Goal: Answer question/provide support

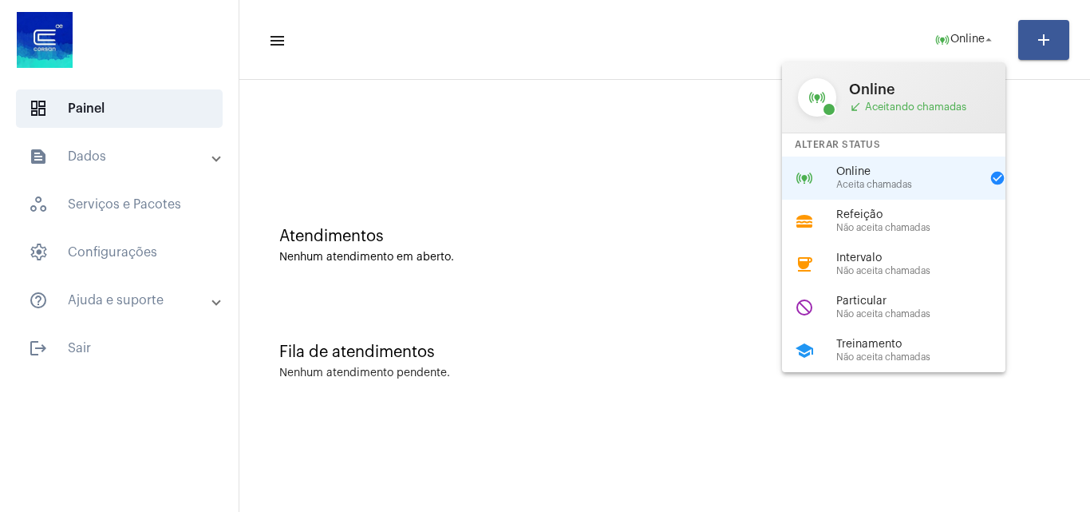
click at [656, 148] on div at bounding box center [545, 256] width 1090 height 512
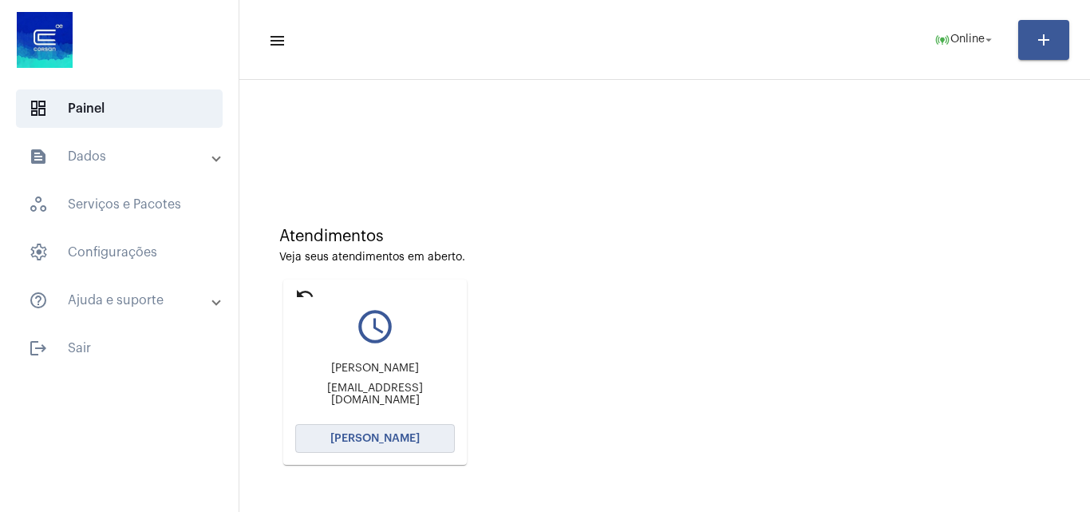
click at [406, 438] on span "[PERSON_NAME]" at bounding box center [374, 438] width 89 height 11
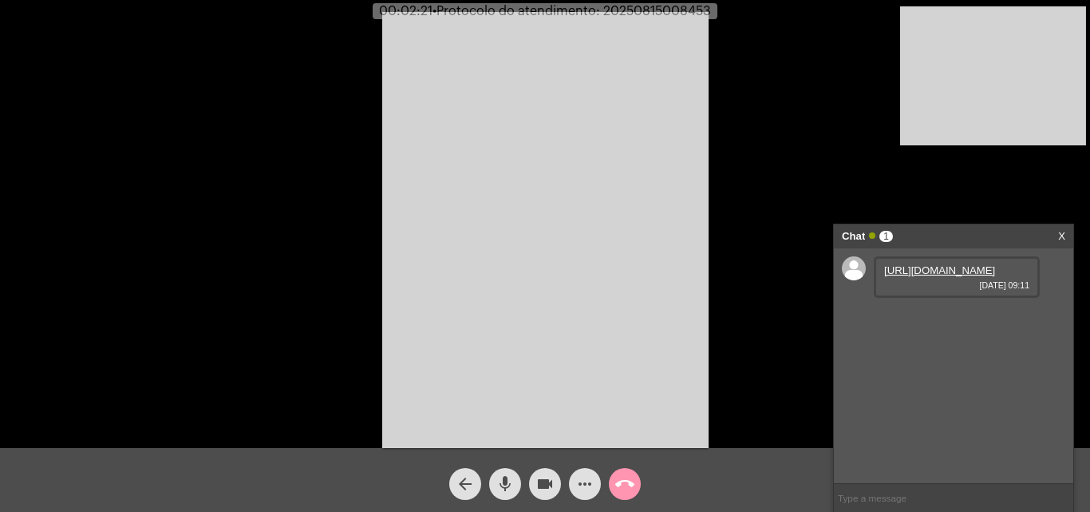
click at [927, 276] on link "[URL][DOMAIN_NAME]" at bounding box center [939, 270] width 111 height 12
click at [498, 489] on mat-icon "mic" at bounding box center [505, 483] width 19 height 19
click at [557, 490] on button "videocam" at bounding box center [545, 484] width 32 height 32
click at [500, 487] on mat-icon "mic_off" at bounding box center [505, 483] width 19 height 19
click at [531, 481] on button "videocam_off" at bounding box center [545, 484] width 32 height 32
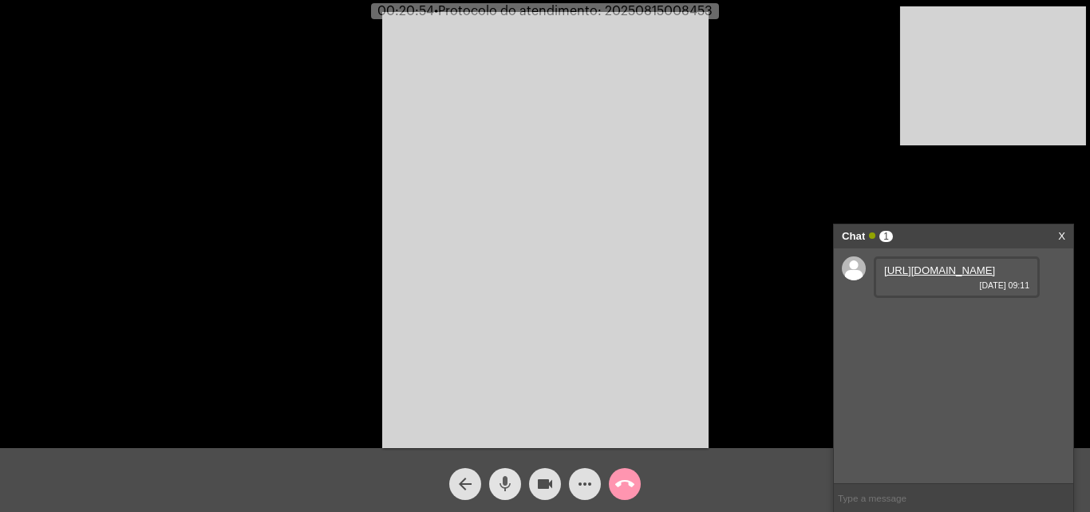
click at [501, 491] on mat-icon "mic" at bounding box center [505, 483] width 19 height 19
click at [505, 482] on mat-icon "mic_off" at bounding box center [505, 483] width 19 height 19
drag, startPoint x: 505, startPoint y: 483, endPoint x: 551, endPoint y: 481, distance: 45.5
click at [516, 483] on button "mic" at bounding box center [505, 484] width 32 height 32
drag, startPoint x: 548, startPoint y: 480, endPoint x: 255, endPoint y: 14, distance: 549.9
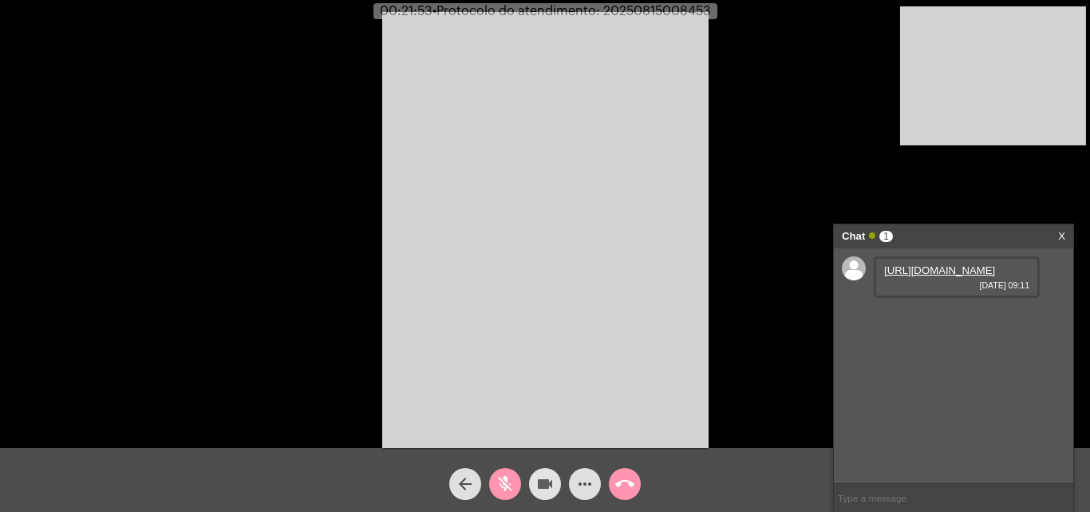
click at [548, 478] on mat-icon "videocam" at bounding box center [545, 483] width 19 height 19
click at [545, 478] on mat-icon "videocam_off" at bounding box center [545, 483] width 19 height 19
click at [515, 480] on button "mic_off" at bounding box center [505, 484] width 32 height 32
click at [644, 6] on span "• Protocolo do atendimento: 20250815008453" at bounding box center [572, 11] width 279 height 13
click at [646, 6] on span "• Protocolo do atendimento: 20250815008453" at bounding box center [572, 11] width 279 height 13
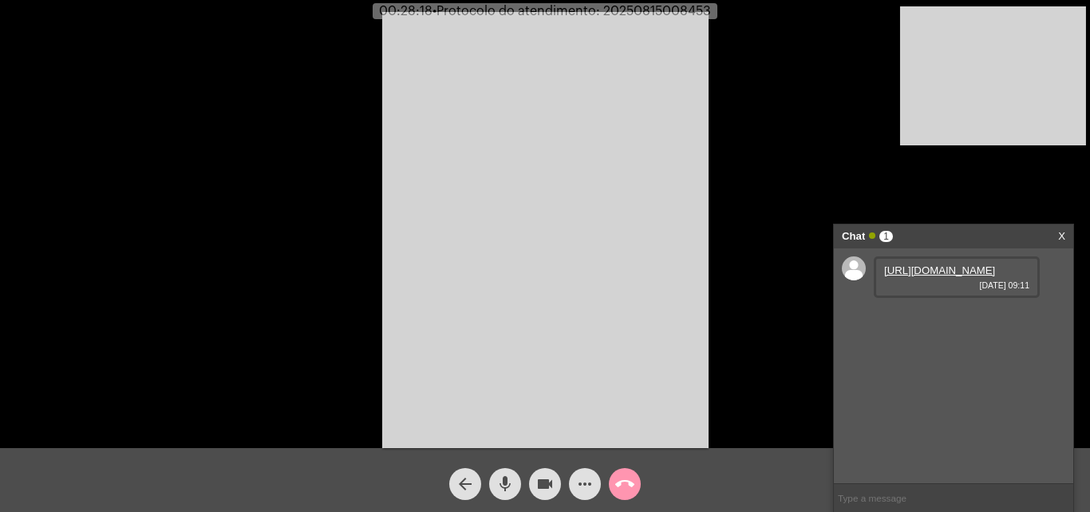
drag, startPoint x: 585, startPoint y: 26, endPoint x: 603, endPoint y: 69, distance: 47.6
click at [545, 192] on video at bounding box center [545, 230] width 326 height 436
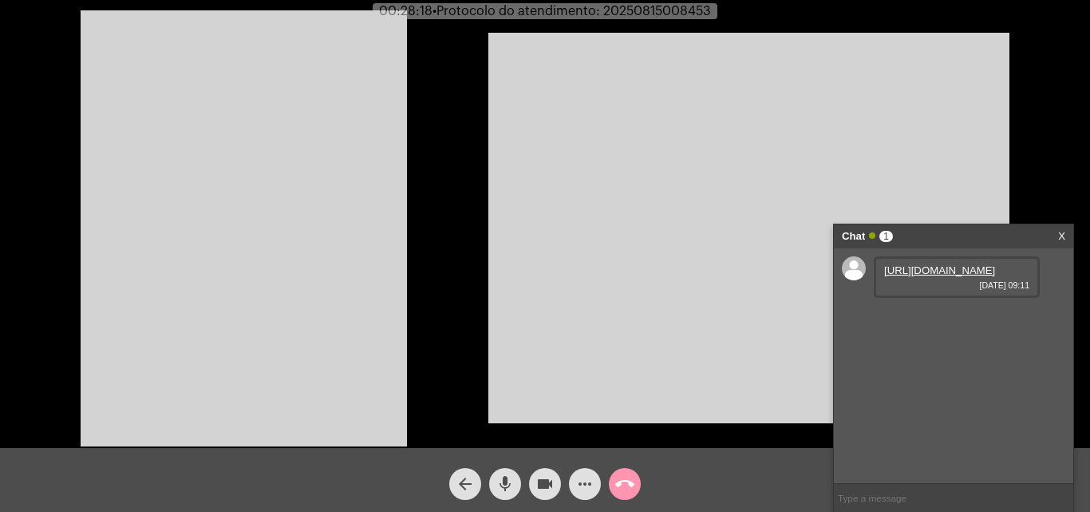
click at [684, 11] on span "• Protocolo do atendimento: 20250815008453" at bounding box center [572, 11] width 279 height 13
click at [686, 11] on span "• Protocolo do atendimento: 20250815008453" at bounding box center [572, 11] width 279 height 13
click at [370, 181] on video at bounding box center [244, 228] width 326 height 436
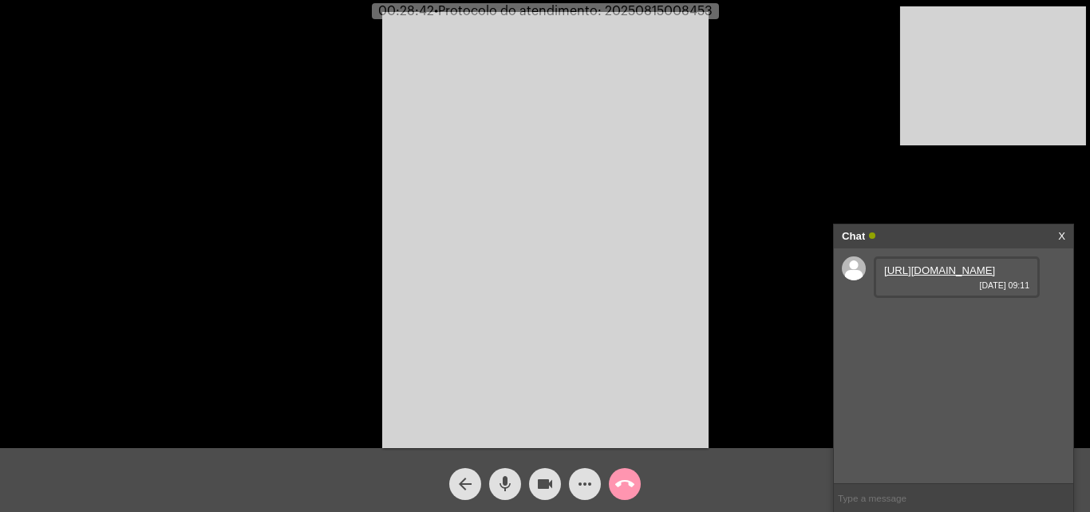
click at [974, 500] on input "text" at bounding box center [953, 498] width 239 height 28
paste input "20250815008453"
type input "20250815008453"
click at [637, 493] on button "call_end" at bounding box center [625, 484] width 32 height 32
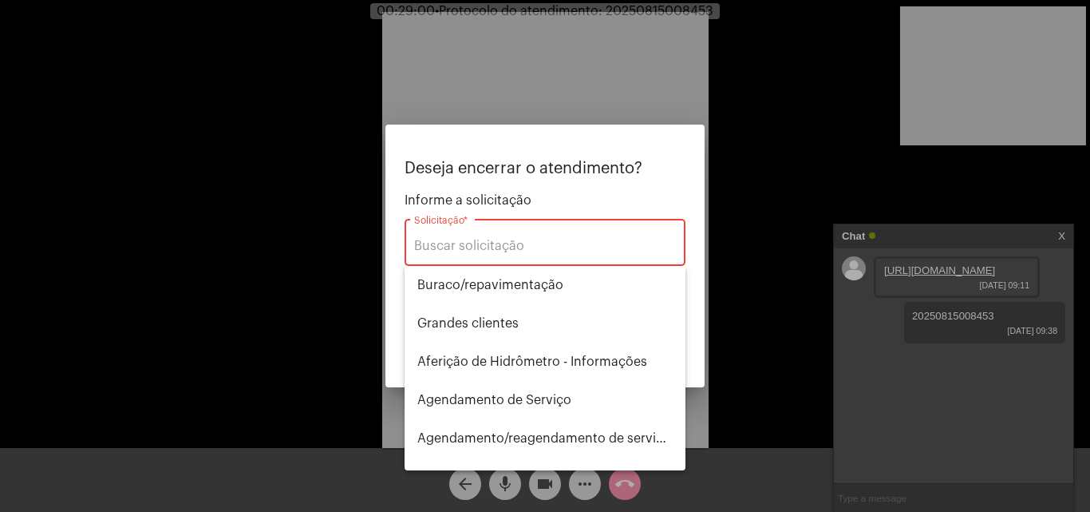
click at [546, 256] on div "Solicitação *" at bounding box center [545, 241] width 262 height 50
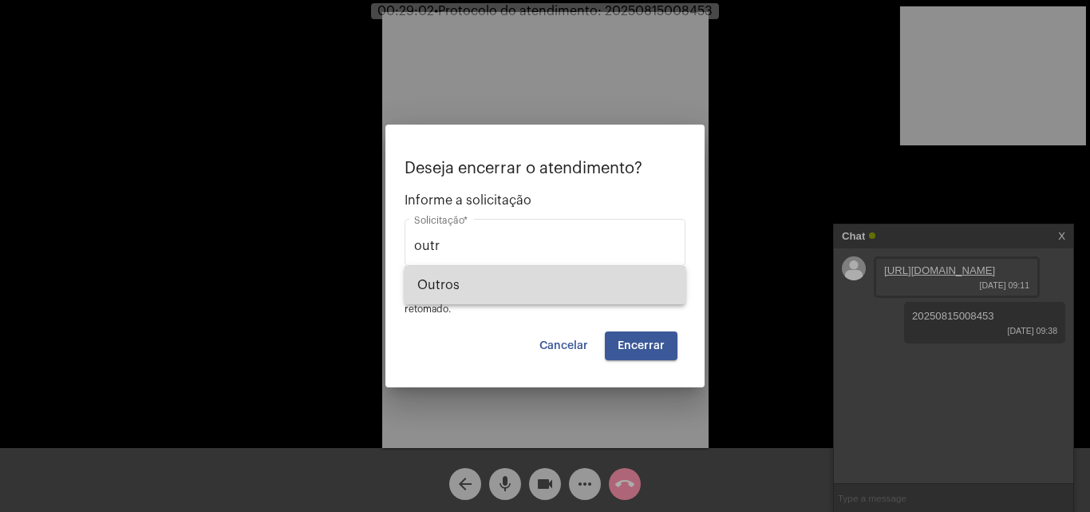
click at [571, 280] on span "Outros" at bounding box center [544, 285] width 255 height 38
type input "Outros"
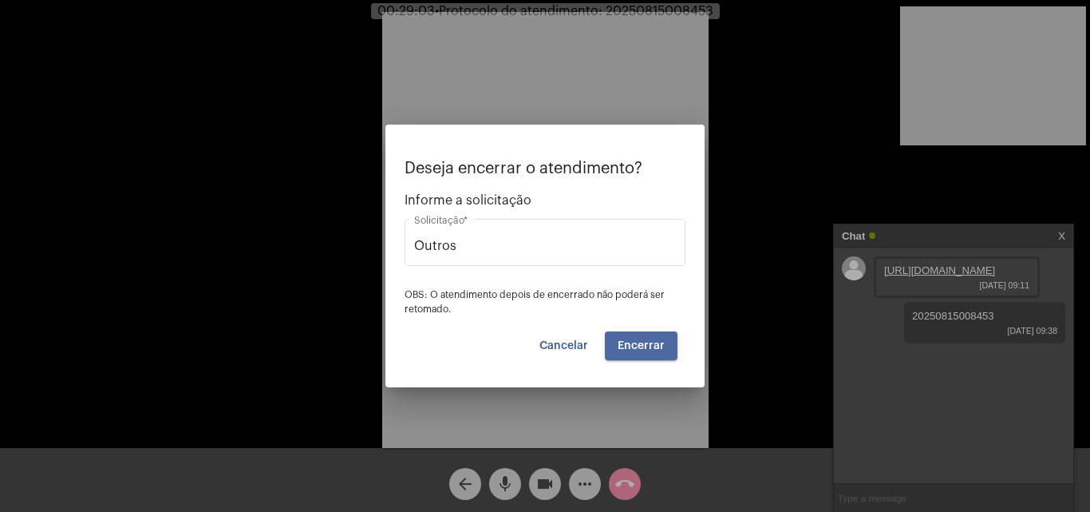
click at [643, 341] on span "Encerrar" at bounding box center [641, 345] width 47 height 11
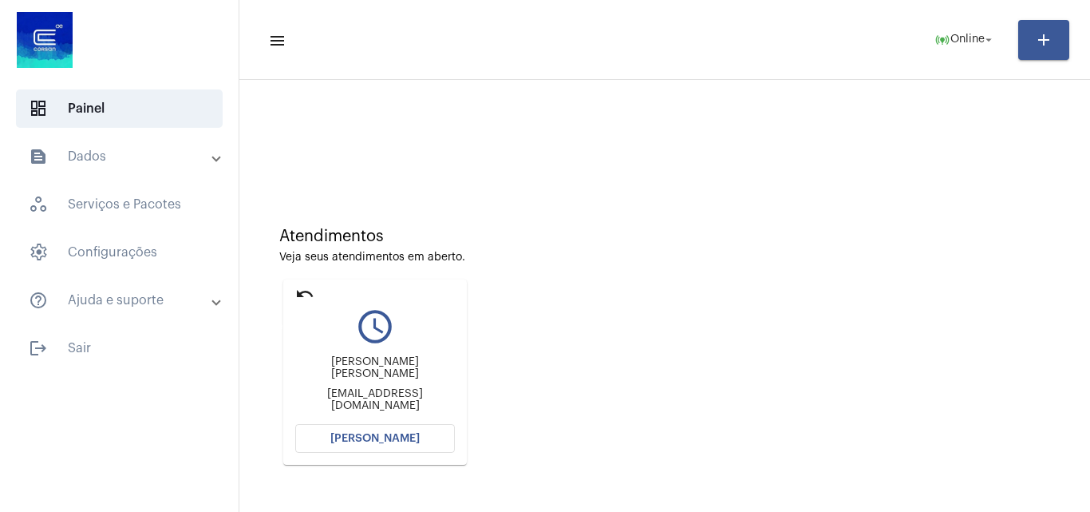
click at [302, 287] on mat-icon "undo" at bounding box center [304, 293] width 19 height 19
click at [307, 291] on mat-icon "undo" at bounding box center [304, 293] width 19 height 19
click at [300, 284] on mat-icon "undo" at bounding box center [304, 293] width 19 height 19
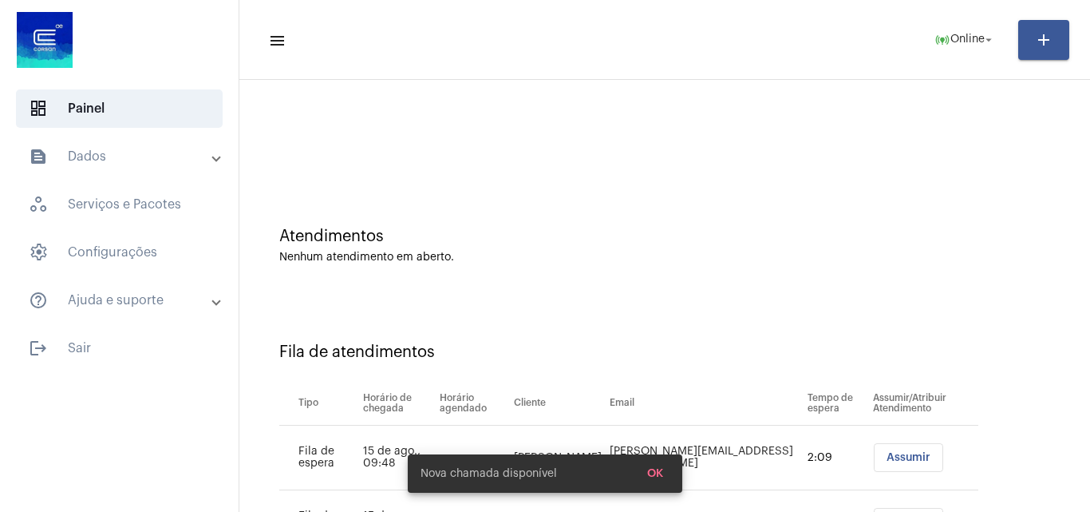
scroll to position [86, 0]
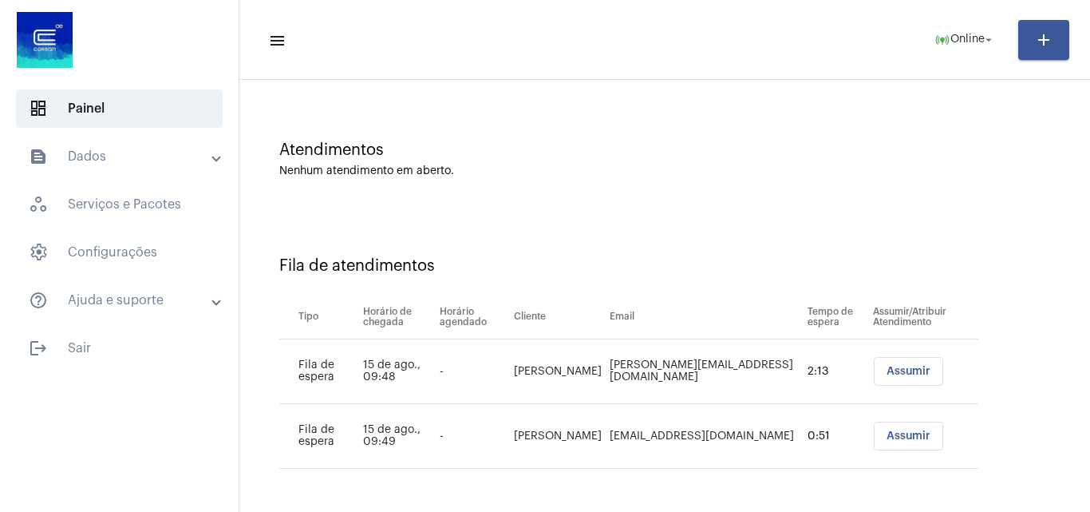
click at [891, 370] on span "Assumir" at bounding box center [909, 371] width 44 height 11
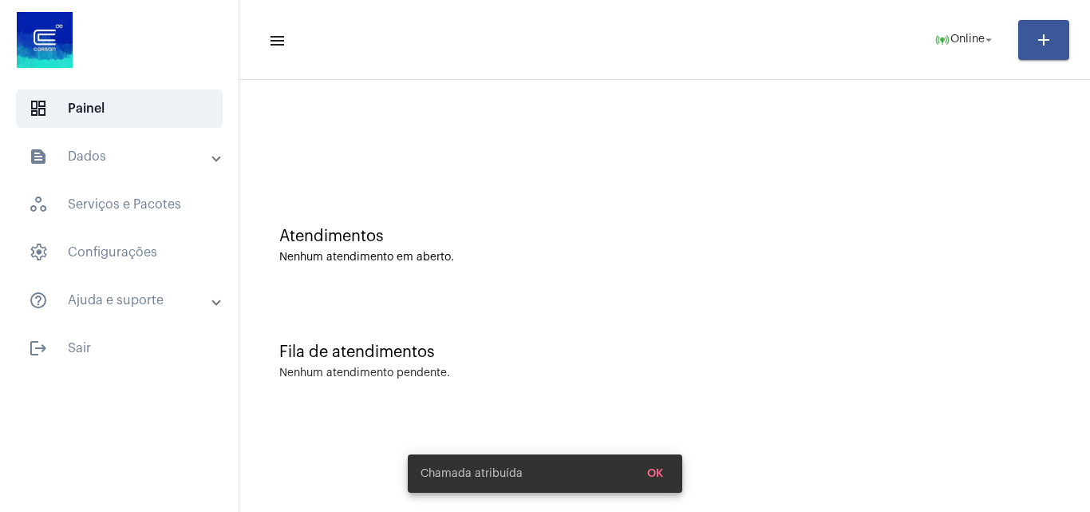
scroll to position [0, 0]
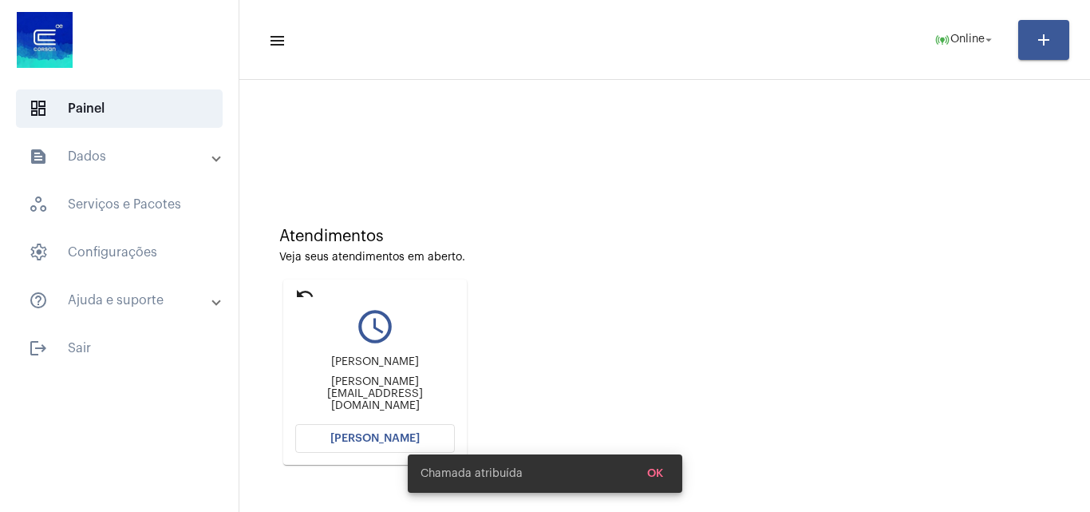
click at [381, 437] on span "[PERSON_NAME]" at bounding box center [374, 438] width 89 height 11
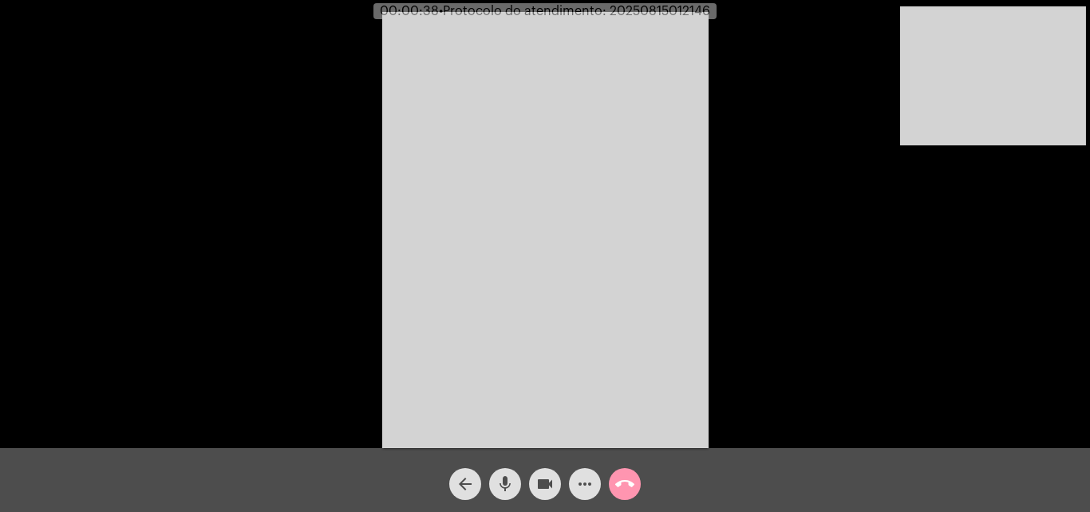
click at [801, 275] on div "Acessando Câmera e Microfone..." at bounding box center [545, 228] width 1087 height 448
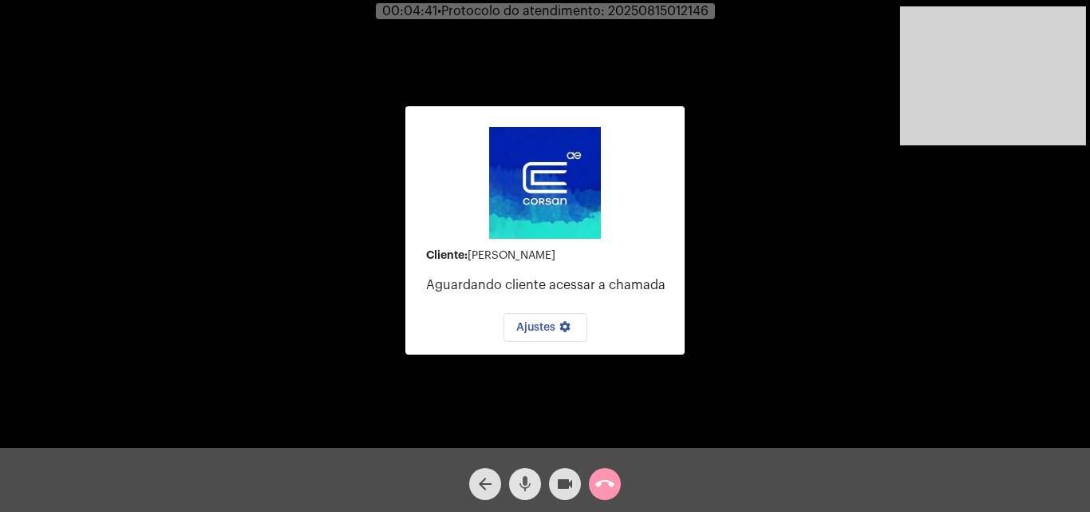
drag, startPoint x: 526, startPoint y: 482, endPoint x: 548, endPoint y: 480, distance: 21.7
click at [531, 484] on mat-icon "mic" at bounding box center [525, 483] width 19 height 19
click at [557, 476] on mat-icon "videocam" at bounding box center [565, 483] width 19 height 19
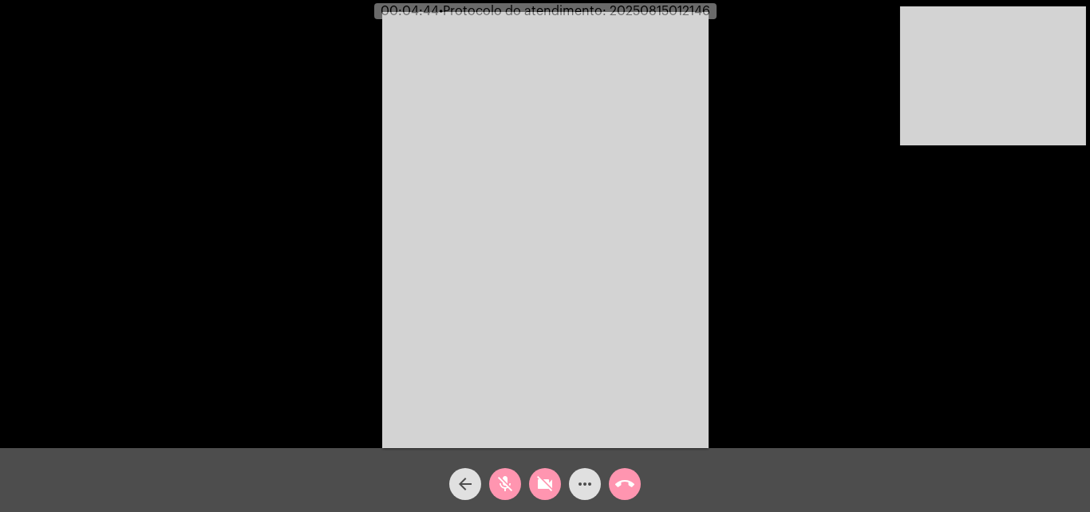
click at [547, 485] on mat-icon "videocam_off" at bounding box center [545, 483] width 19 height 19
click at [501, 484] on mat-icon "mic_off" at bounding box center [505, 483] width 19 height 19
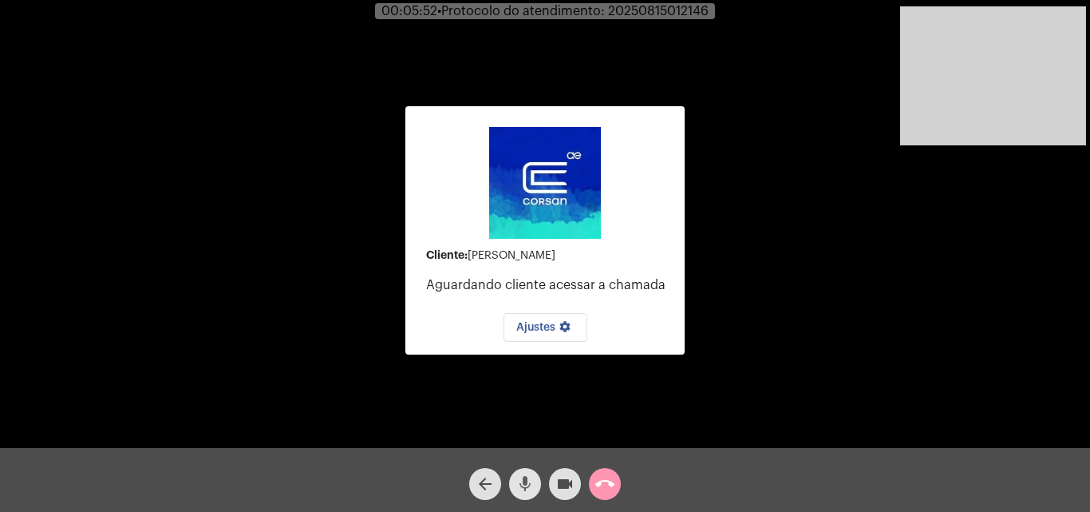
click at [531, 476] on mat-icon "mic" at bounding box center [525, 483] width 19 height 19
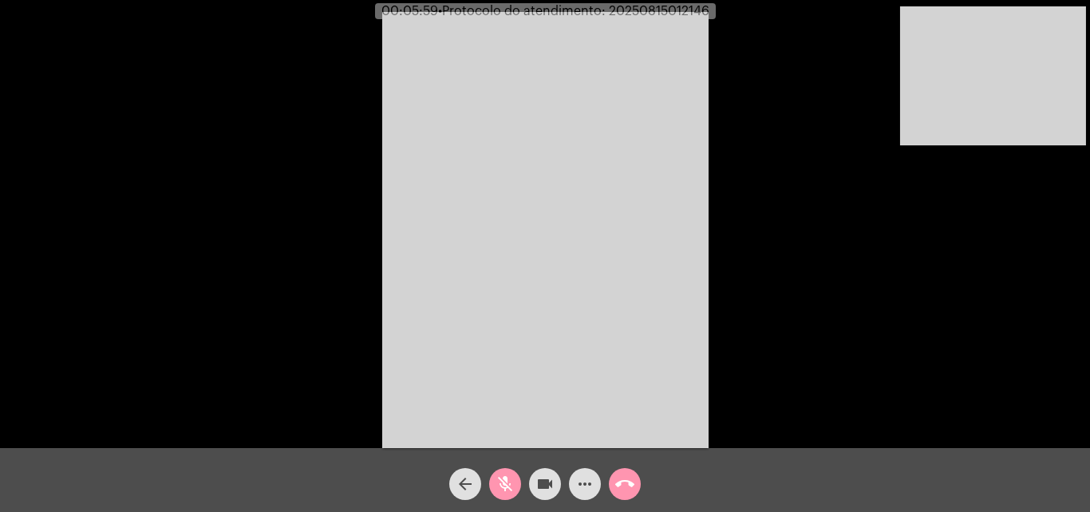
click at [505, 476] on mat-icon "mic_off" at bounding box center [505, 483] width 19 height 19
drag, startPoint x: 497, startPoint y: 486, endPoint x: 539, endPoint y: 489, distance: 41.6
click at [504, 487] on mat-icon "mic" at bounding box center [505, 483] width 19 height 19
click at [540, 489] on mat-icon "videocam" at bounding box center [545, 483] width 19 height 19
drag, startPoint x: 499, startPoint y: 473, endPoint x: 530, endPoint y: 480, distance: 31.8
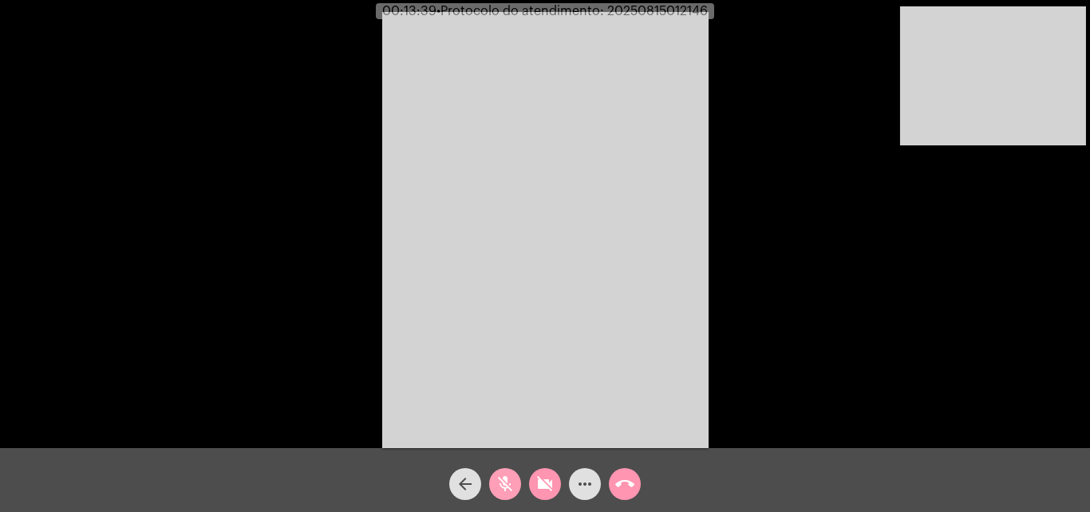
click at [506, 475] on span "mic_off" at bounding box center [505, 484] width 19 height 32
click at [536, 481] on button "videocam_off" at bounding box center [545, 484] width 32 height 32
click at [584, 481] on mat-icon "more_horiz" at bounding box center [585, 483] width 19 height 19
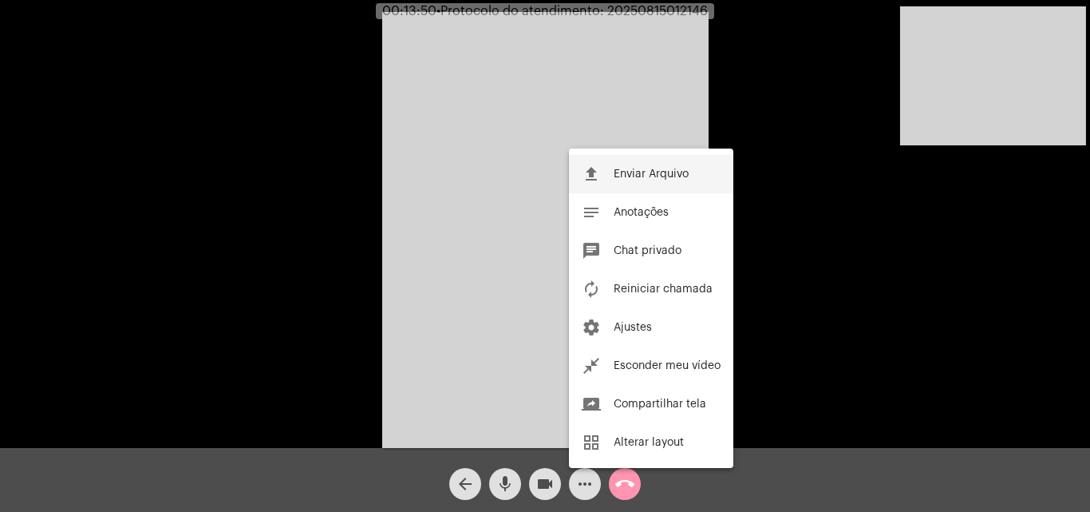
click at [676, 168] on span "Enviar Arquivo" at bounding box center [651, 173] width 75 height 11
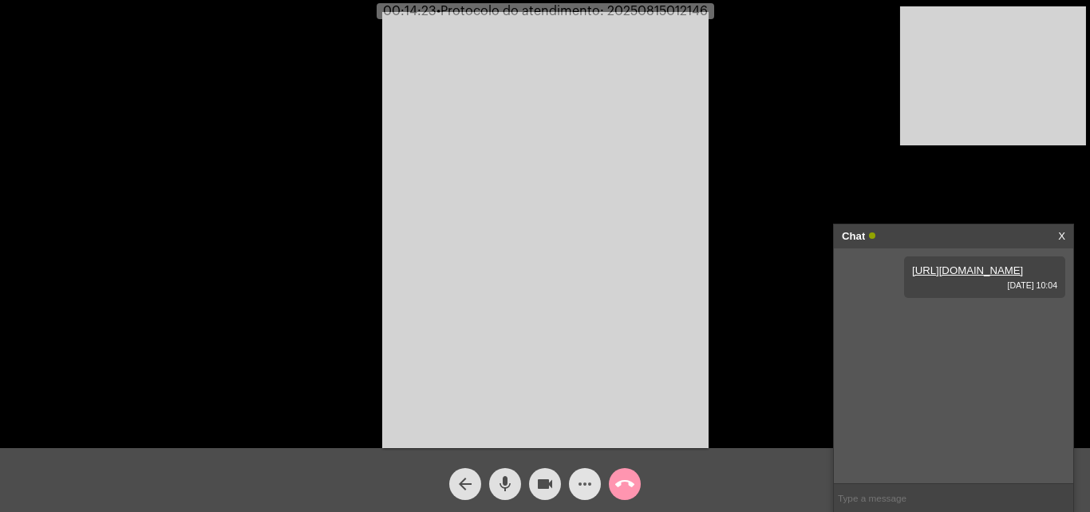
click at [586, 477] on mat-icon "more_horiz" at bounding box center [585, 483] width 19 height 19
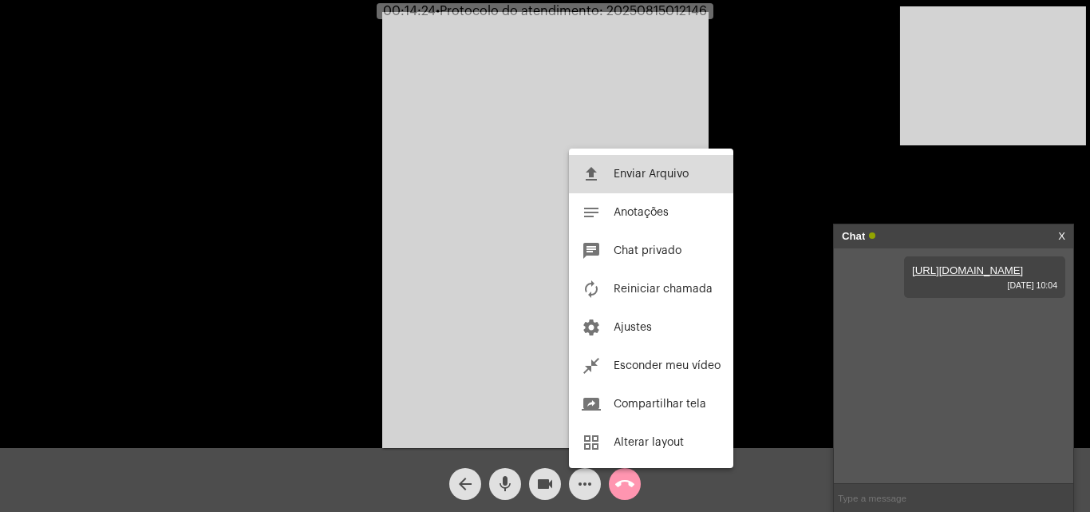
click at [631, 164] on button "file_upload Enviar Arquivo" at bounding box center [651, 174] width 164 height 38
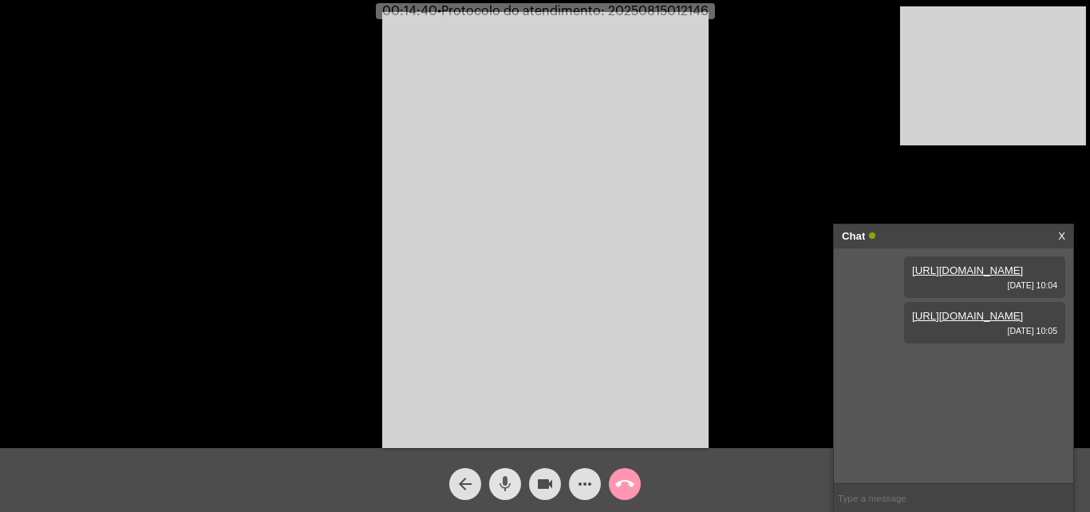
click at [510, 483] on mat-icon "mic" at bounding box center [505, 483] width 19 height 19
click at [500, 481] on mat-icon "mic_off" at bounding box center [505, 483] width 19 height 19
click at [504, 489] on mat-icon "mic" at bounding box center [505, 483] width 19 height 19
click at [504, 489] on mat-icon "mic_off" at bounding box center [505, 483] width 19 height 19
click at [508, 491] on mat-icon "mic" at bounding box center [505, 483] width 19 height 19
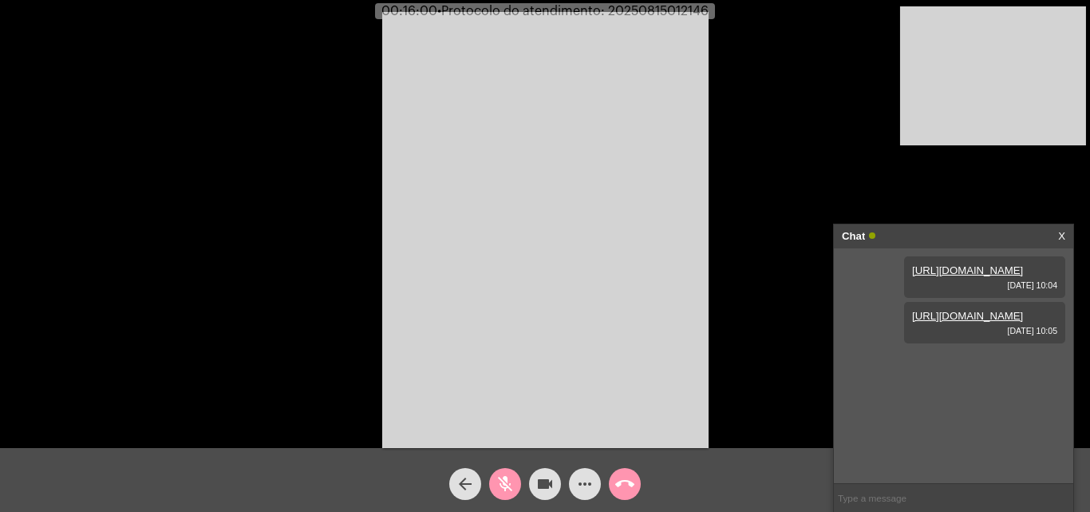
click at [537, 484] on mat-icon "videocam" at bounding box center [545, 483] width 19 height 19
click at [542, 471] on span "videocam_off" at bounding box center [545, 484] width 19 height 32
click at [499, 473] on span "mic_off" at bounding box center [505, 484] width 19 height 32
click at [495, 482] on button "mic" at bounding box center [505, 484] width 32 height 32
click at [497, 484] on mat-icon "mic_off" at bounding box center [505, 483] width 19 height 19
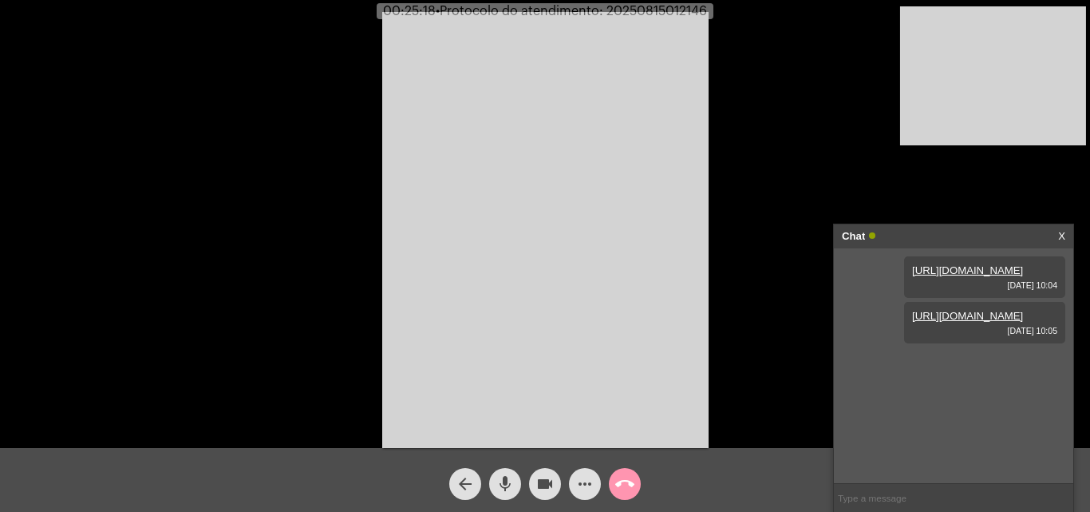
click at [511, 472] on span "mic" at bounding box center [505, 484] width 19 height 32
click at [546, 475] on mat-icon "videocam" at bounding box center [545, 483] width 19 height 19
click at [548, 478] on mat-icon "videocam_off" at bounding box center [545, 483] width 19 height 19
click at [509, 483] on mat-icon "mic_off" at bounding box center [505, 483] width 19 height 19
click at [507, 485] on mat-icon "mic" at bounding box center [505, 483] width 19 height 19
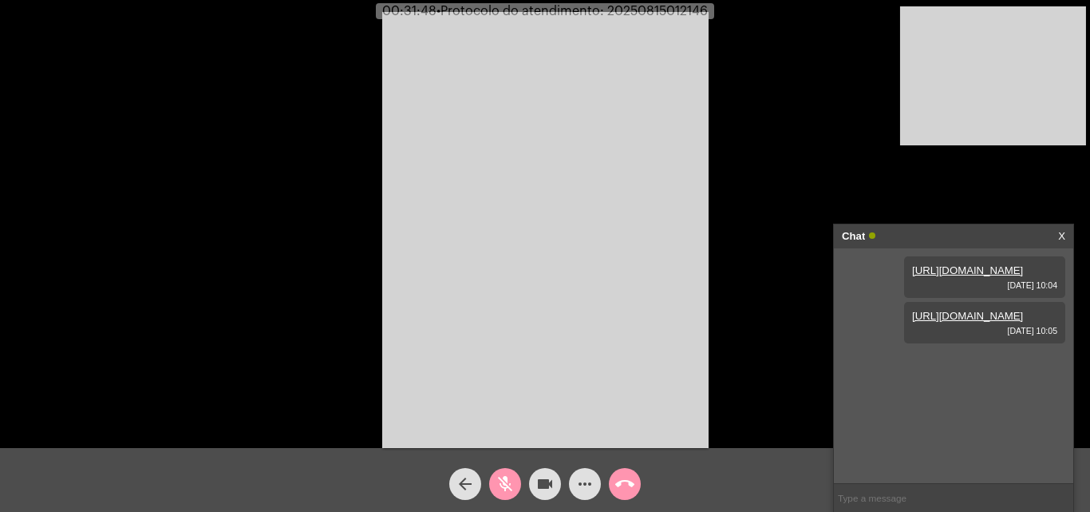
click at [543, 481] on mat-icon "videocam" at bounding box center [545, 483] width 19 height 19
click at [509, 483] on mat-icon "mic_off" at bounding box center [505, 483] width 19 height 19
click at [555, 475] on button "videocam_off" at bounding box center [545, 484] width 32 height 32
click at [746, 260] on div "Acessando Câmera e Microfone..." at bounding box center [545, 228] width 1087 height 448
click at [655, 10] on span "• Protocolo do atendimento: 20250815012146" at bounding box center [573, 11] width 271 height 13
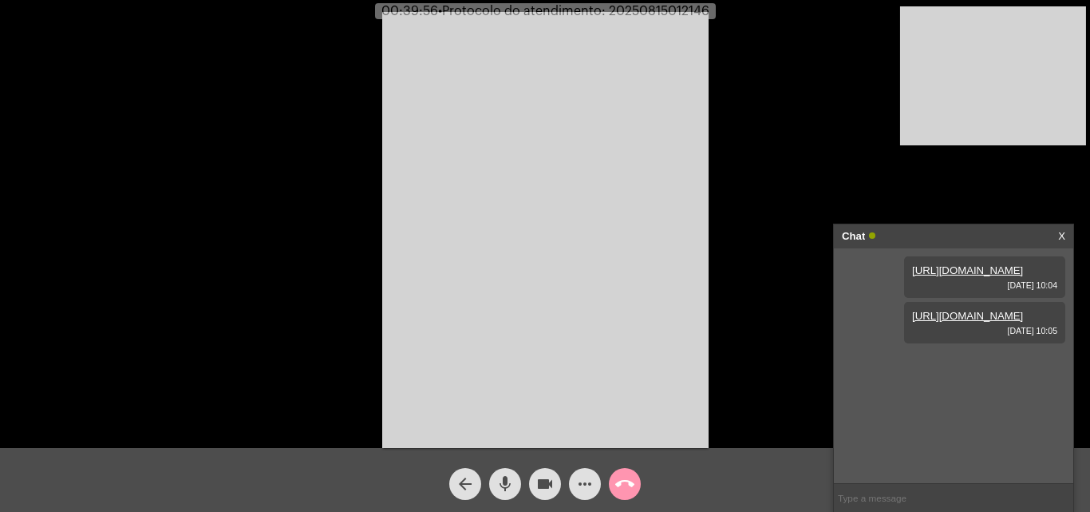
click at [655, 10] on span "• Protocolo do atendimento: 20250815012146" at bounding box center [573, 11] width 271 height 13
copy span "20250815012146"
click at [876, 486] on input "text" at bounding box center [953, 498] width 239 height 28
paste input "20250815012146"
type input "20250815012146"
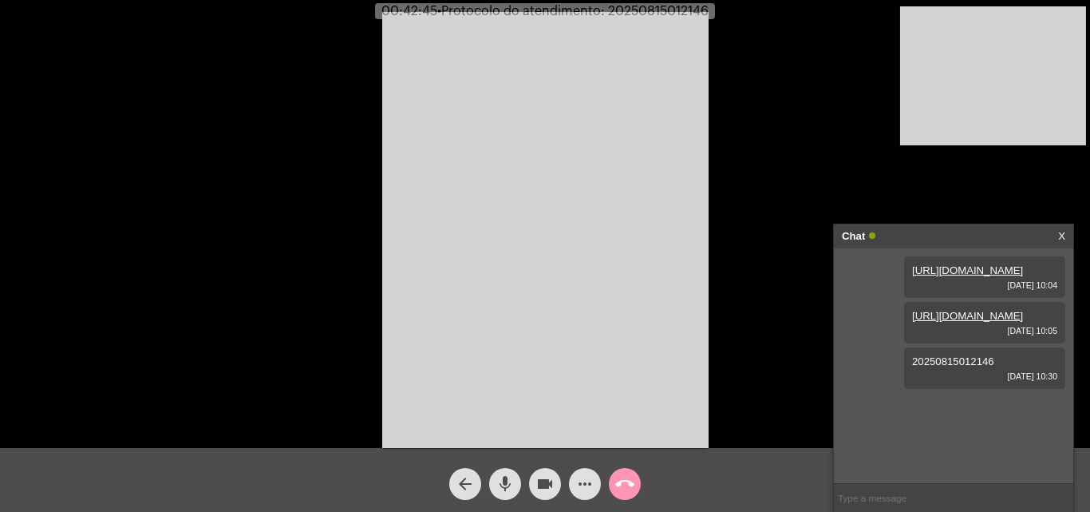
click at [623, 478] on mat-icon "call_end" at bounding box center [624, 483] width 19 height 19
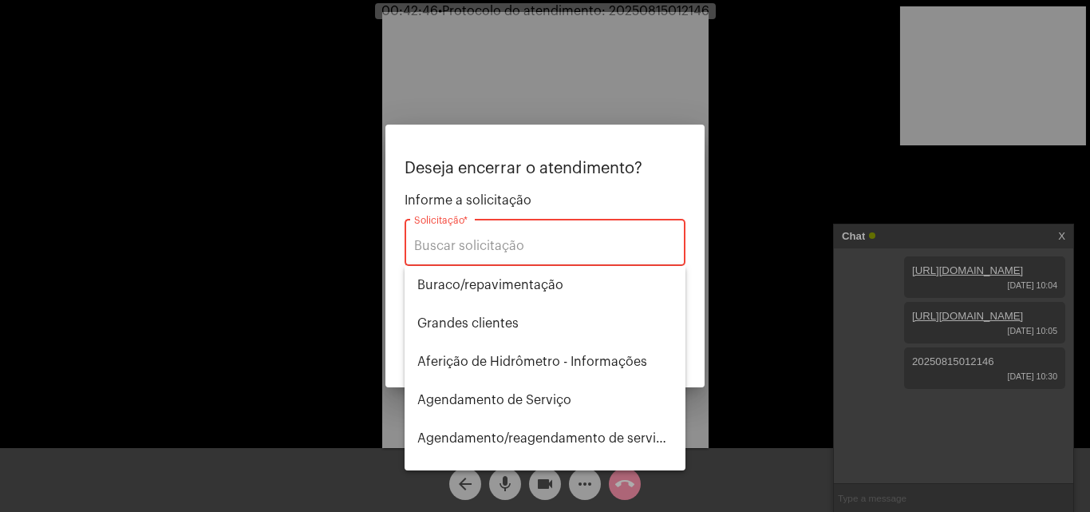
click at [530, 231] on div "Solicitação *" at bounding box center [545, 241] width 262 height 50
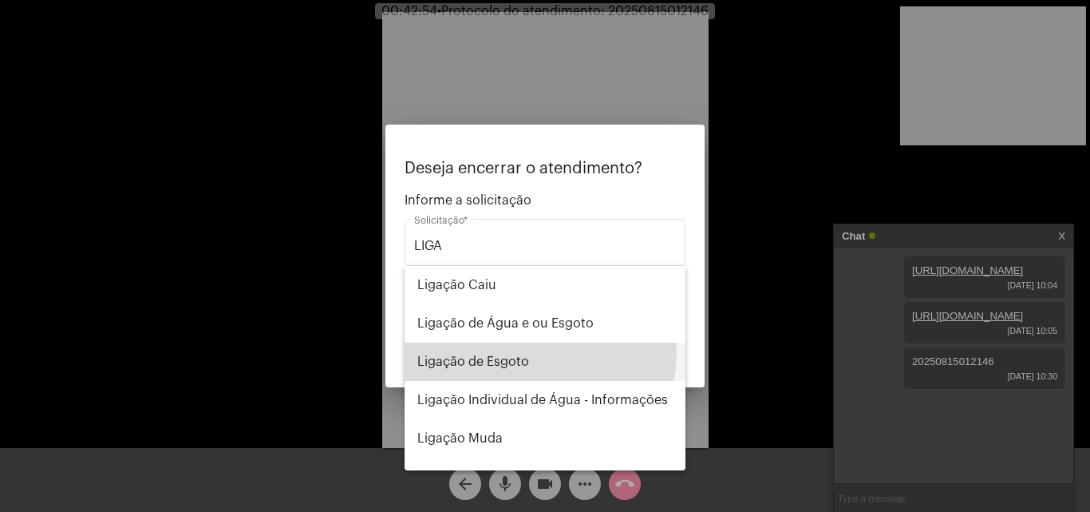
click at [536, 353] on span "Ligação de Esgoto" at bounding box center [544, 361] width 255 height 38
type input "Ligação de Esgoto"
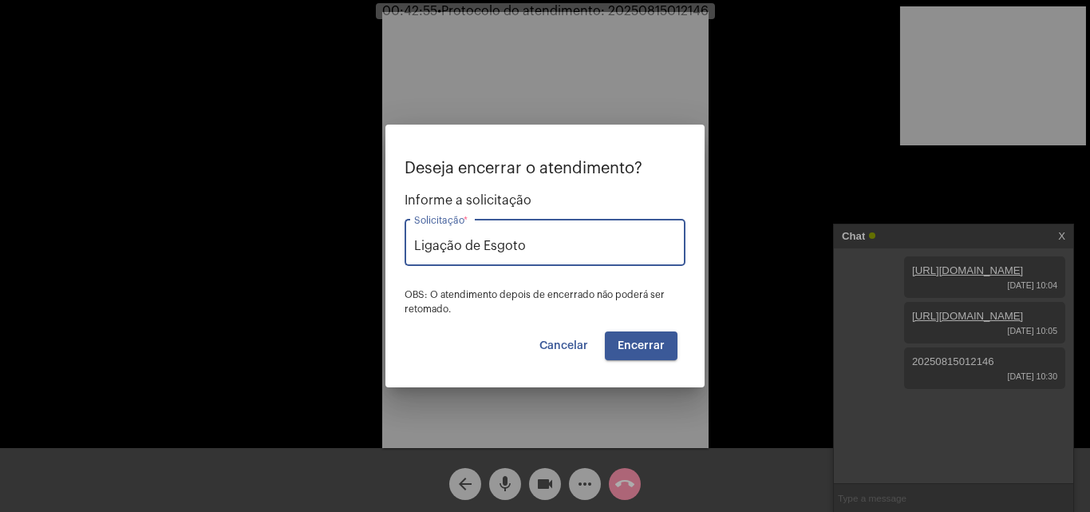
click at [635, 341] on span "Encerrar" at bounding box center [641, 345] width 47 height 11
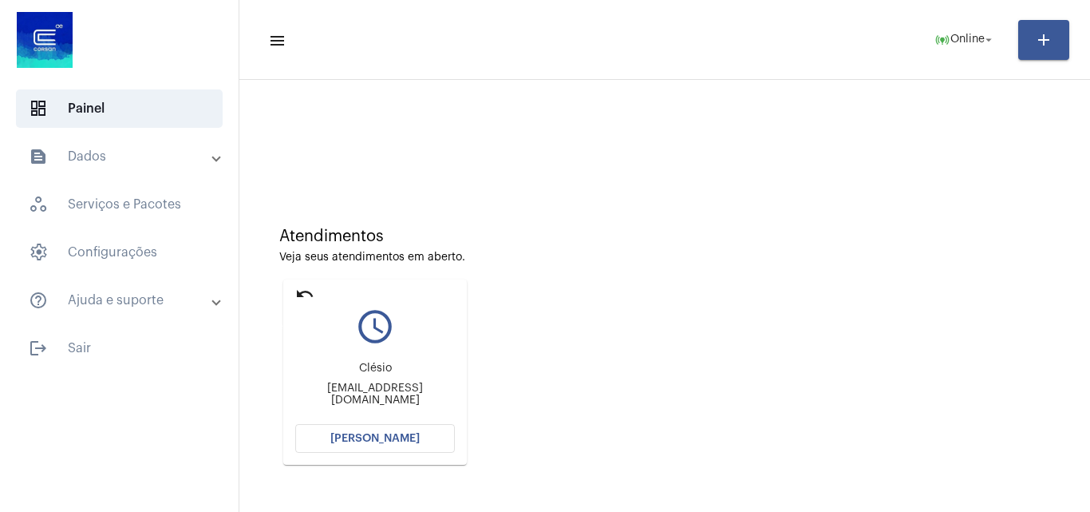
click at [307, 298] on mat-icon "undo" at bounding box center [304, 293] width 19 height 19
click at [304, 288] on mat-icon "undo" at bounding box center [304, 293] width 19 height 19
click at [296, 288] on mat-icon "undo" at bounding box center [304, 293] width 19 height 19
click at [295, 293] on mat-card "undo query_builder [PERSON_NAME] [EMAIL_ADDRESS][DOMAIN_NAME] [PERSON_NAME]" at bounding box center [375, 371] width 184 height 185
click at [302, 293] on mat-icon "undo" at bounding box center [304, 293] width 19 height 19
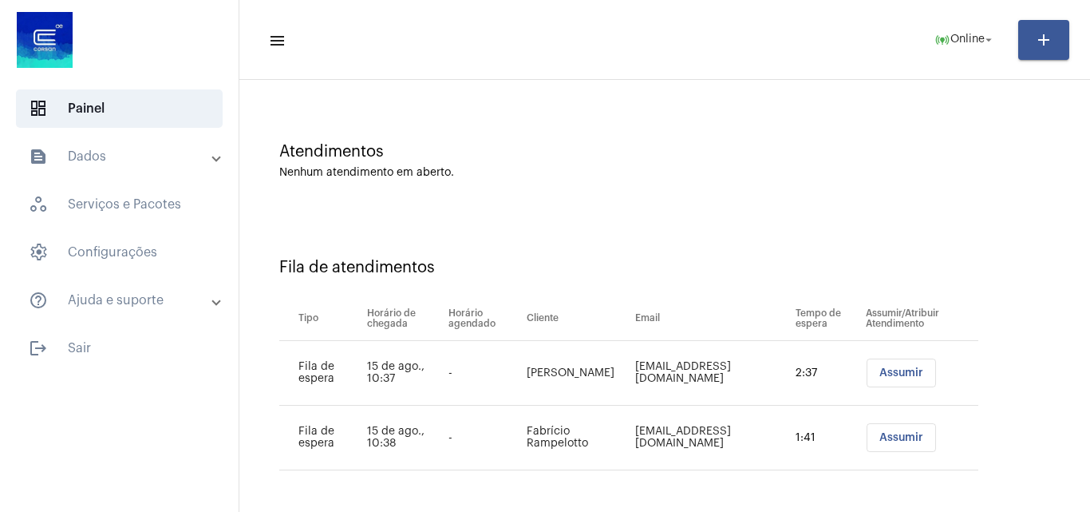
scroll to position [86, 0]
click at [901, 376] on span "Assumir" at bounding box center [902, 371] width 44 height 11
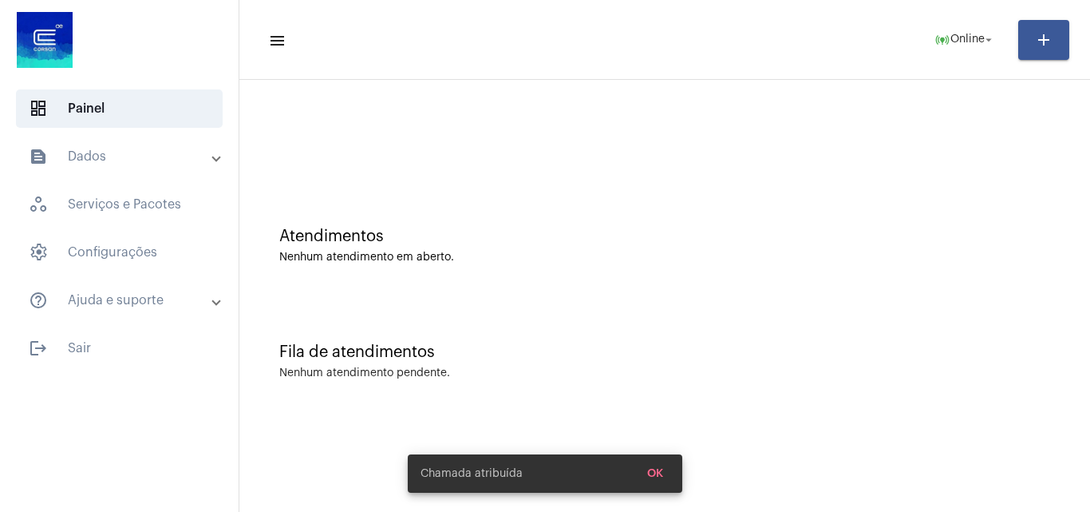
scroll to position [0, 0]
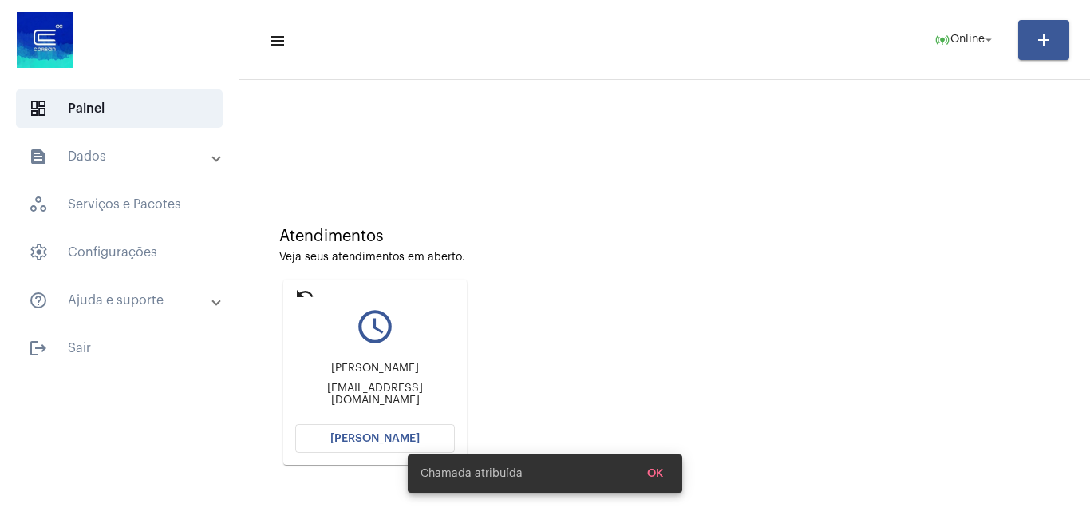
click at [392, 441] on div "Chamada atribuída OK" at bounding box center [545, 473] width 313 height 77
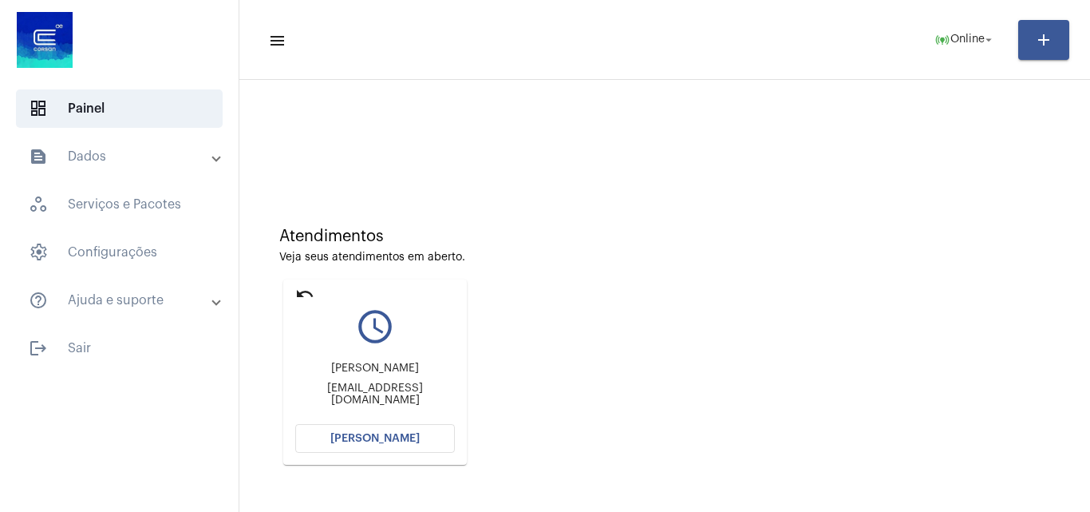
click at [398, 429] on button "[PERSON_NAME]" at bounding box center [375, 438] width 160 height 29
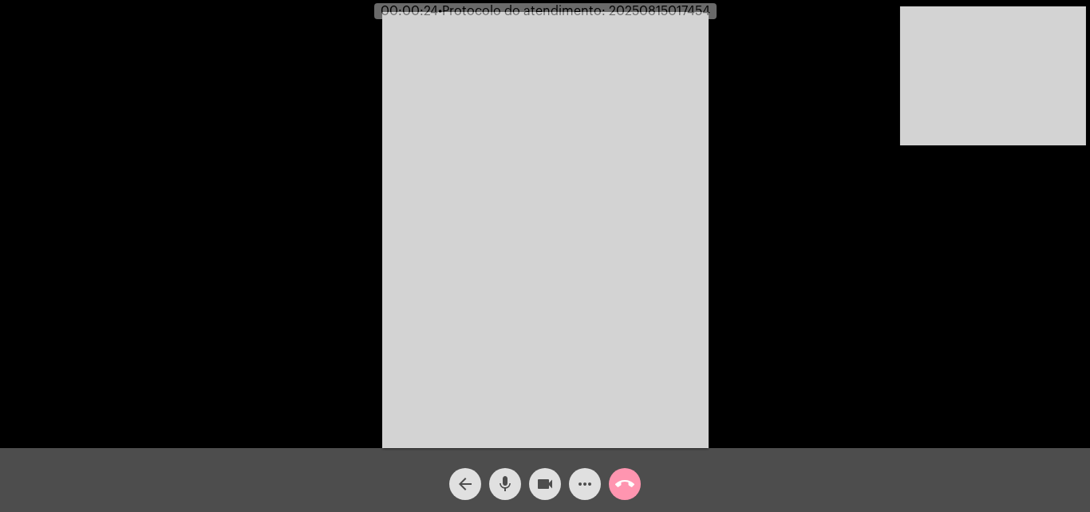
click at [504, 485] on mat-icon "mic" at bounding box center [505, 483] width 19 height 19
click at [548, 477] on mat-icon "videocam" at bounding box center [545, 483] width 19 height 19
click at [548, 477] on mat-icon "videocam_off" at bounding box center [545, 483] width 19 height 19
click at [552, 481] on mat-icon "videocam" at bounding box center [545, 483] width 19 height 19
click at [552, 481] on mat-icon "videocam_off" at bounding box center [545, 483] width 19 height 19
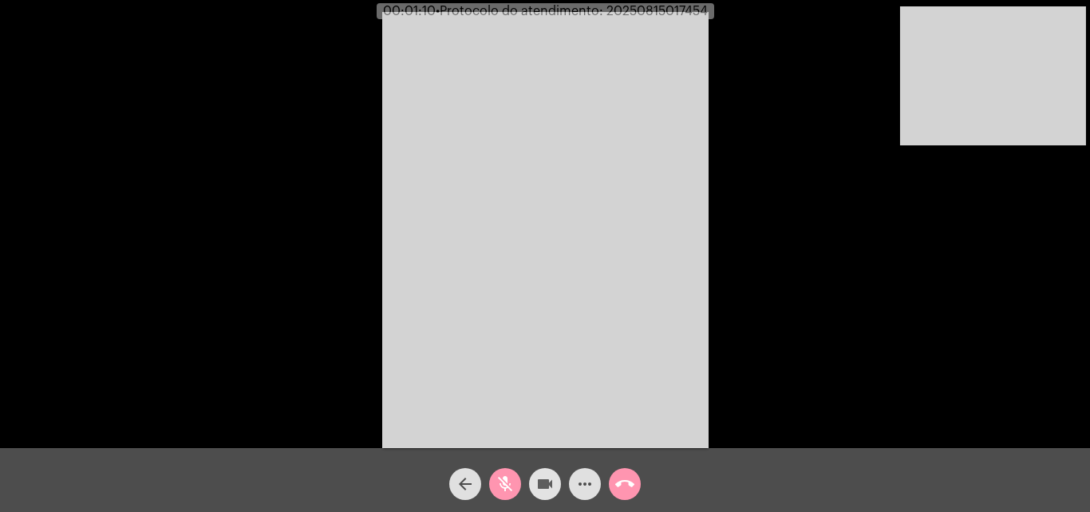
click at [552, 481] on mat-icon "videocam" at bounding box center [545, 483] width 19 height 19
click at [552, 481] on mat-icon "videocam_off" at bounding box center [545, 483] width 19 height 19
click at [505, 478] on mat-icon "mic_off" at bounding box center [505, 483] width 19 height 19
click at [512, 484] on mat-icon "mic" at bounding box center [505, 483] width 19 height 19
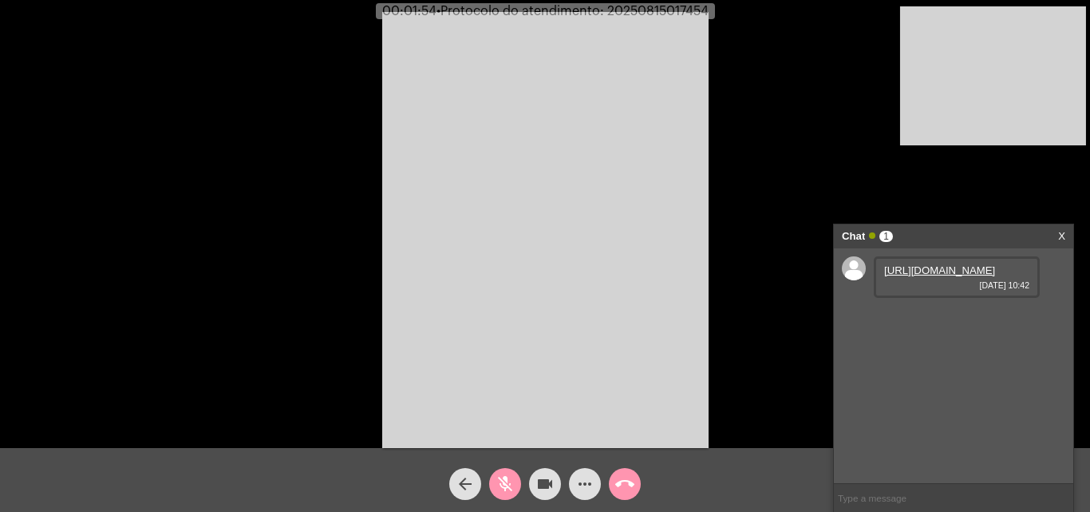
click at [942, 276] on link "[URL][DOMAIN_NAME]" at bounding box center [939, 270] width 111 height 12
click at [544, 471] on span "videocam" at bounding box center [545, 484] width 19 height 32
click at [548, 482] on mat-icon "videocam_off" at bounding box center [545, 483] width 19 height 19
click at [515, 484] on button "mic_off" at bounding box center [505, 484] width 32 height 32
click at [507, 477] on mat-icon "mic" at bounding box center [505, 483] width 19 height 19
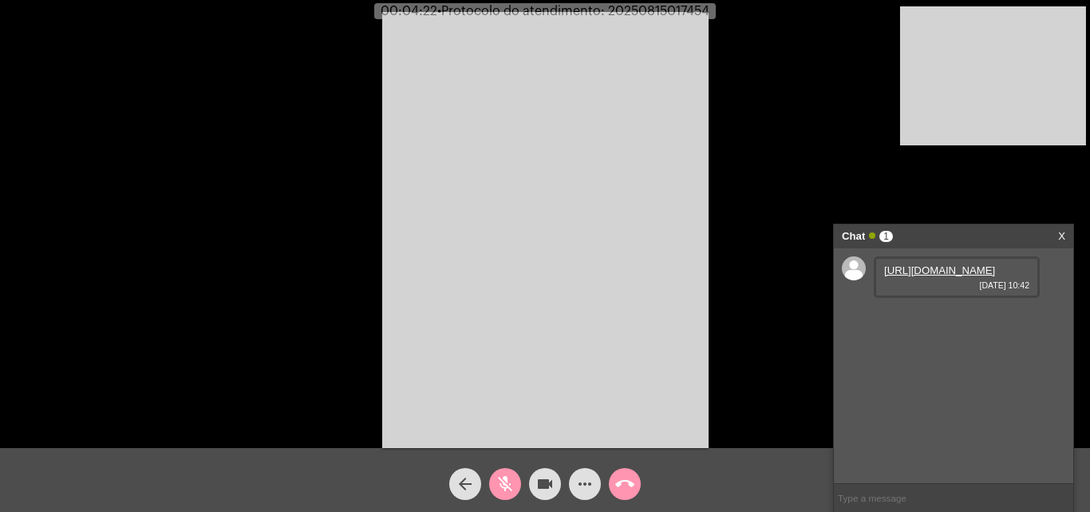
click at [508, 476] on mat-icon "mic_off" at bounding box center [505, 483] width 19 height 19
click at [516, 487] on button "mic" at bounding box center [505, 484] width 32 height 32
click at [499, 472] on span "mic_off" at bounding box center [505, 484] width 19 height 32
click at [582, 484] on mat-icon "more_horiz" at bounding box center [585, 483] width 19 height 19
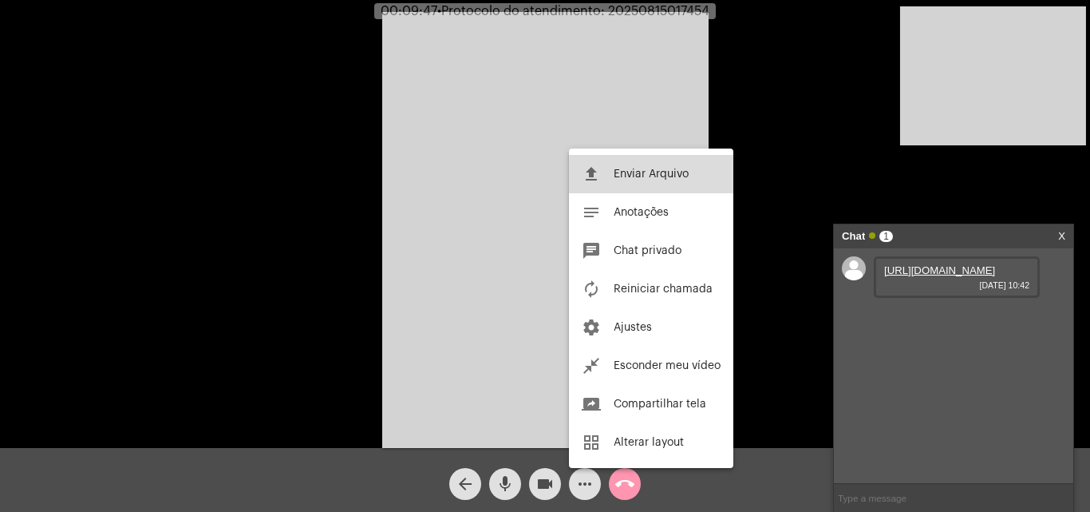
click at [638, 179] on span "Enviar Arquivo" at bounding box center [651, 173] width 75 height 11
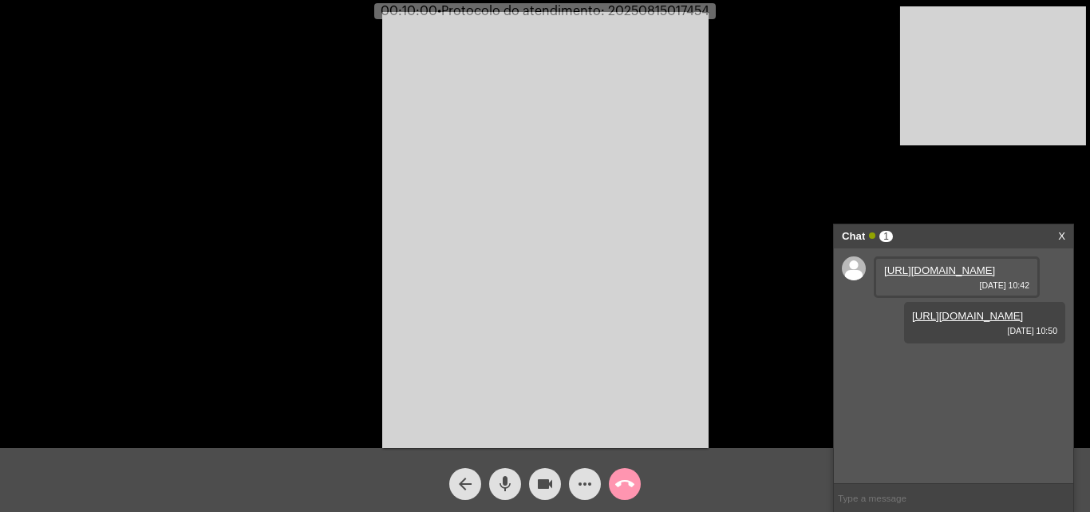
click at [679, 13] on span "• Protocolo do atendimento: 20250815017454" at bounding box center [573, 11] width 272 height 13
click at [679, 13] on span "• Protocolo do atendimento: 20250815017454" at bounding box center [572, 11] width 272 height 13
copy span "20250815017454"
click at [518, 317] on video at bounding box center [545, 230] width 326 height 436
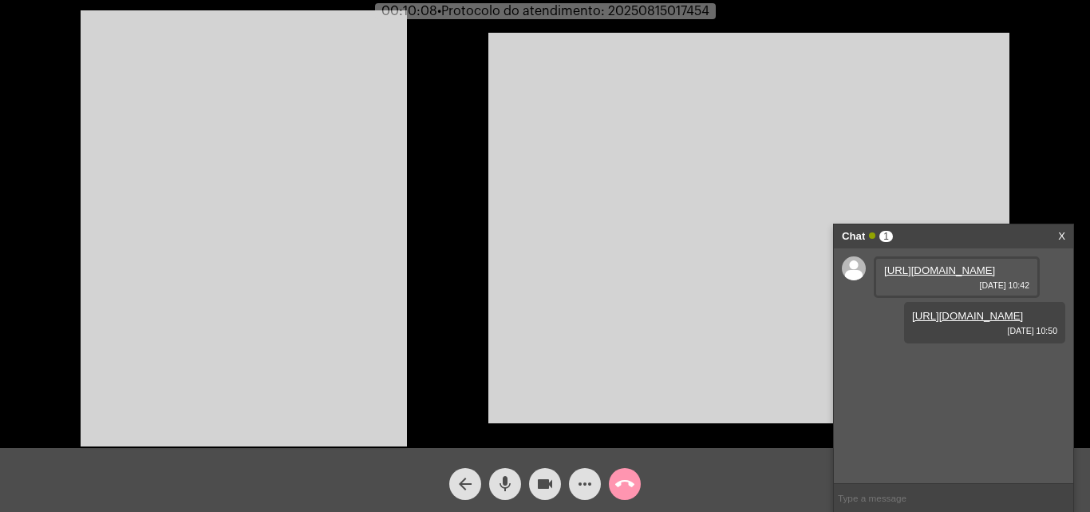
click at [322, 284] on video at bounding box center [244, 228] width 326 height 436
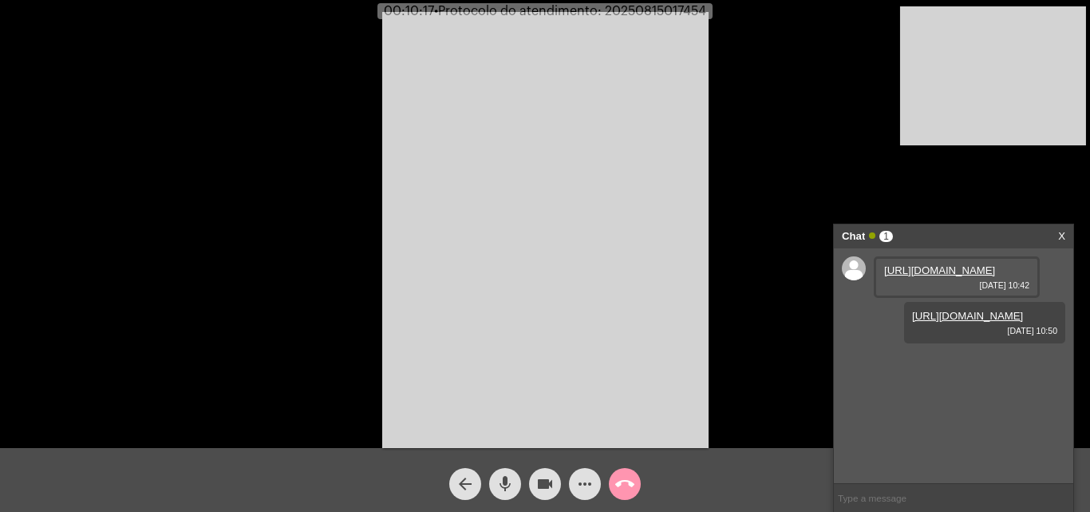
click at [581, 481] on mat-icon "more_horiz" at bounding box center [585, 483] width 19 height 19
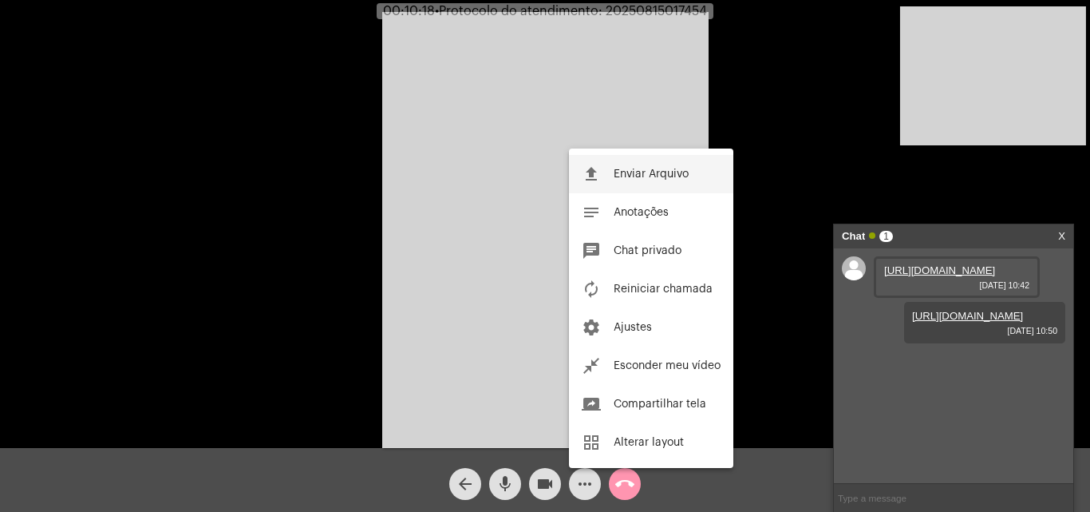
click at [638, 176] on span "Enviar Arquivo" at bounding box center [651, 173] width 75 height 11
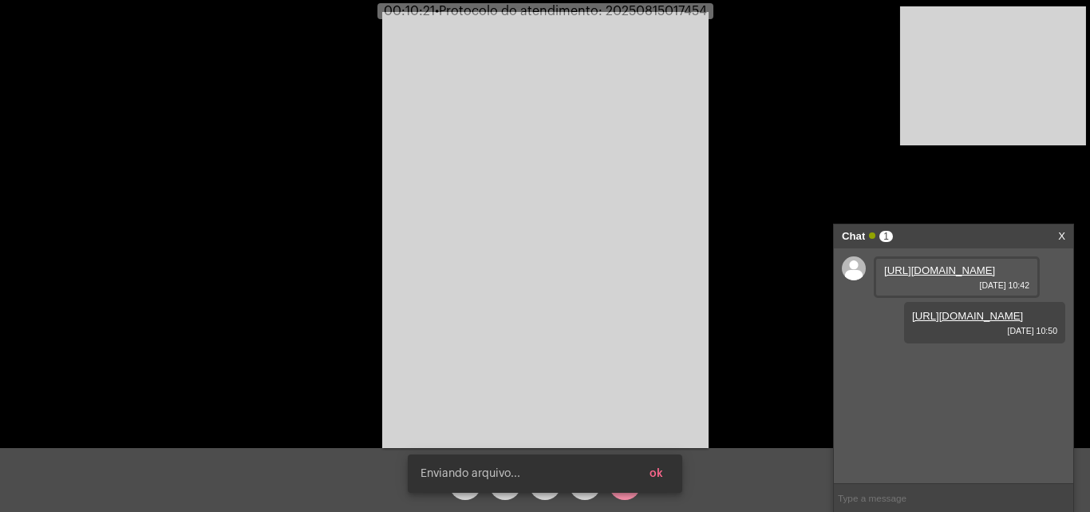
scroll to position [14, 0]
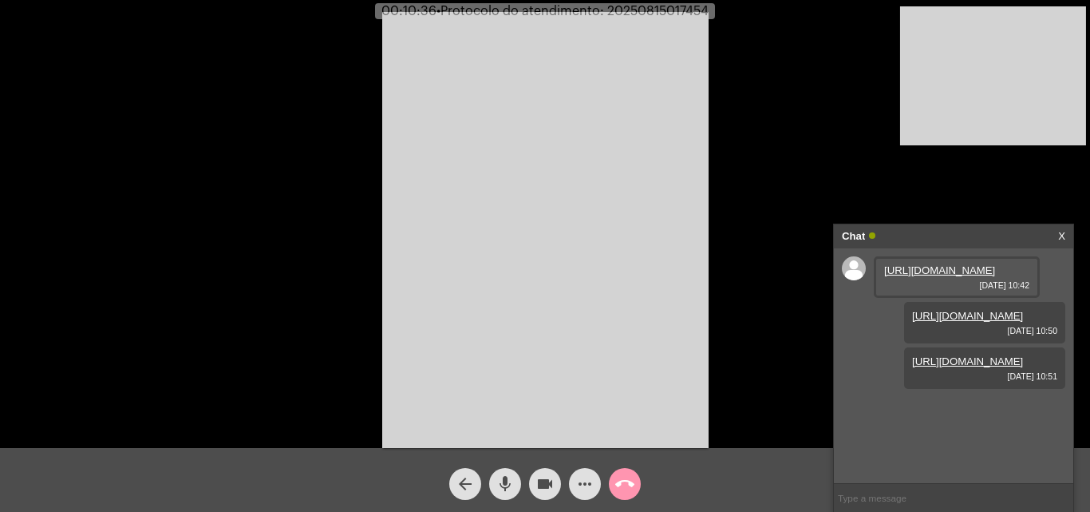
click at [880, 494] on input "text" at bounding box center [953, 498] width 239 height 28
paste input "20250815017454"
type input "20250815017454"
click at [619, 482] on mat-icon "call_end" at bounding box center [624, 483] width 19 height 19
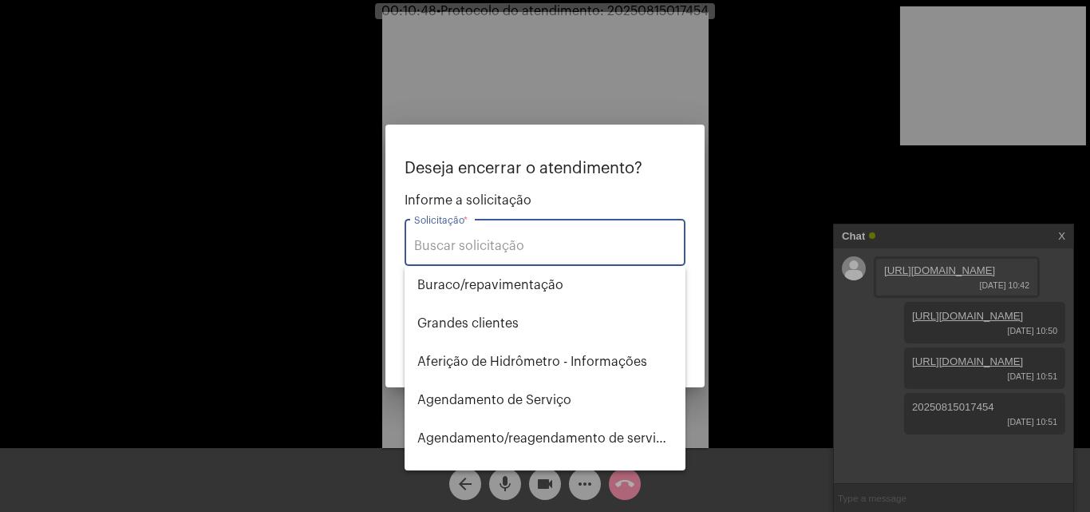
click at [559, 240] on input "Solicitação *" at bounding box center [545, 246] width 262 height 14
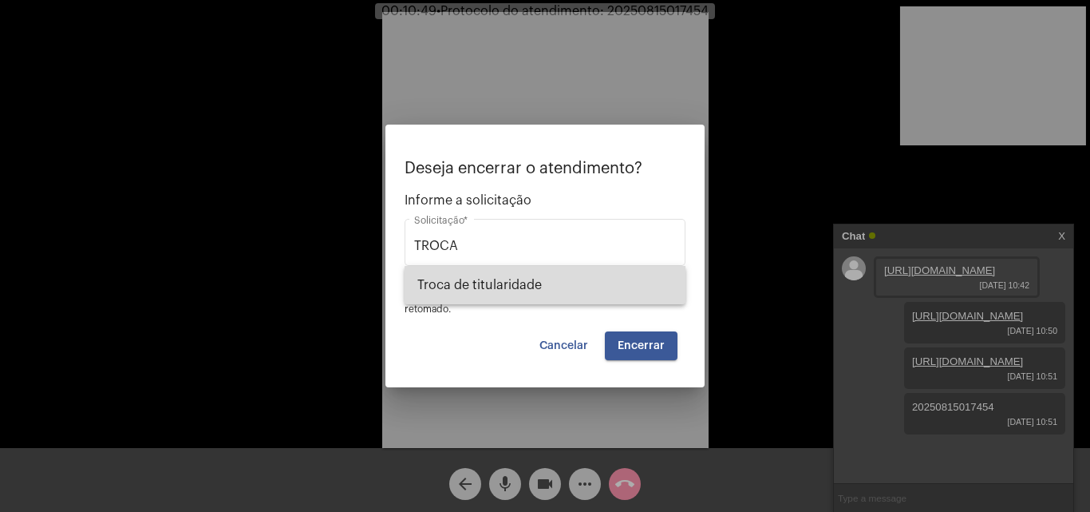
click at [564, 295] on span "Troca de titularidade" at bounding box center [544, 285] width 255 height 38
type input "Troca de titularidade"
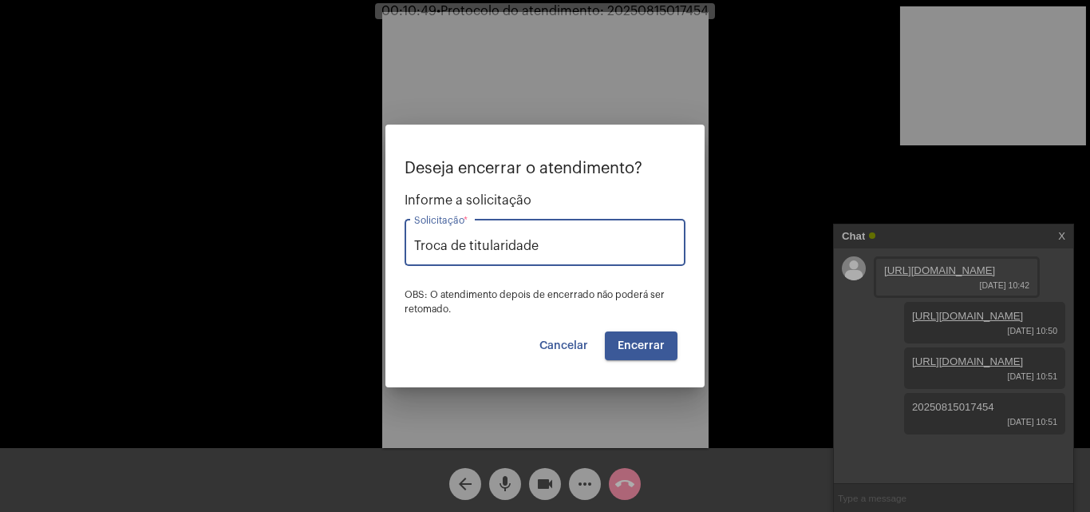
click at [654, 358] on button "Encerrar" at bounding box center [641, 345] width 73 height 29
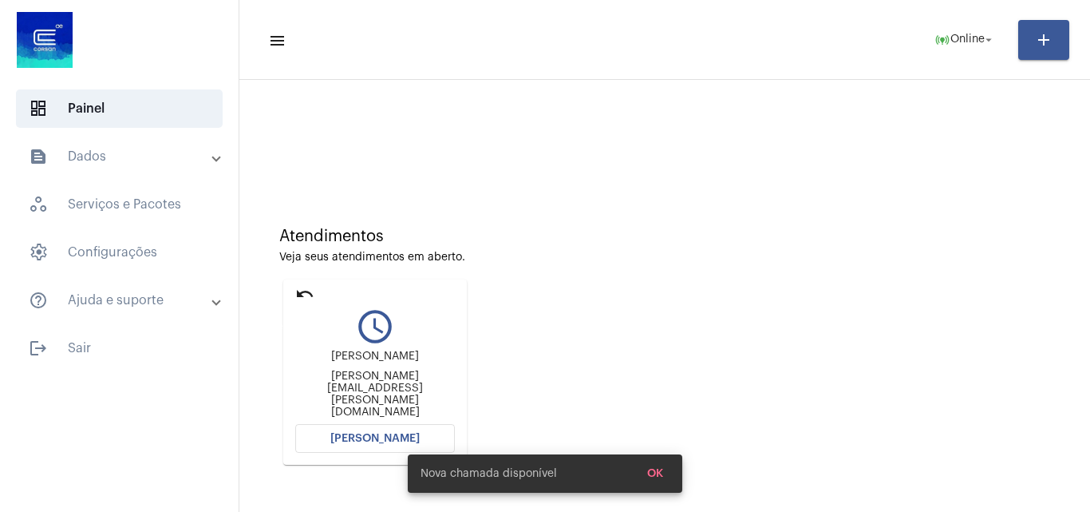
click at [308, 287] on mat-icon "undo" at bounding box center [304, 293] width 19 height 19
click at [313, 294] on mat-icon "undo" at bounding box center [304, 293] width 19 height 19
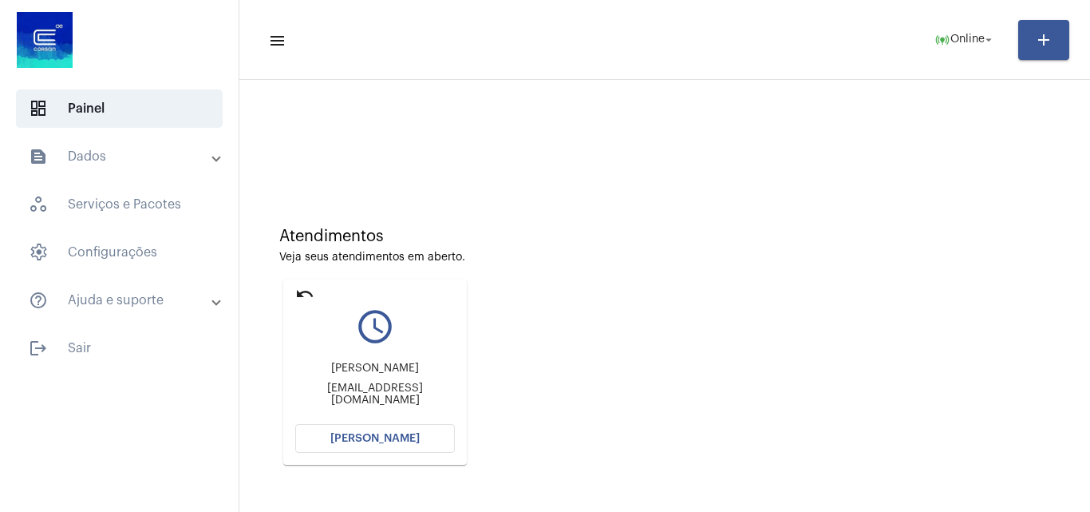
click at [309, 296] on mat-icon "undo" at bounding box center [304, 293] width 19 height 19
click at [306, 292] on mat-icon "undo" at bounding box center [304, 293] width 19 height 19
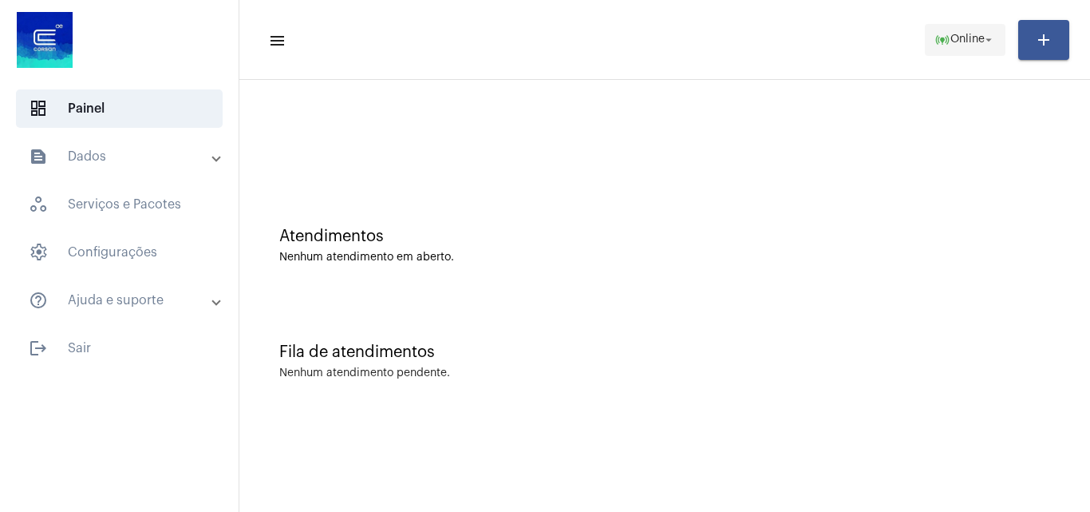
click at [975, 32] on span "online_prediction Online arrow_drop_down" at bounding box center [965, 39] width 61 height 29
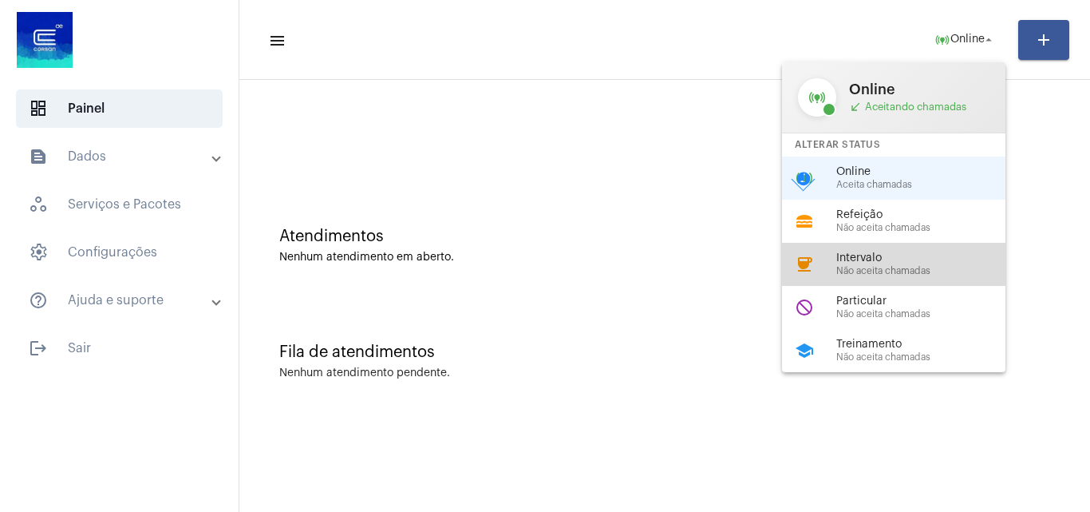
click at [904, 266] on span "Não aceita chamadas" at bounding box center [928, 271] width 182 height 10
